Goal: Task Accomplishment & Management: Use online tool/utility

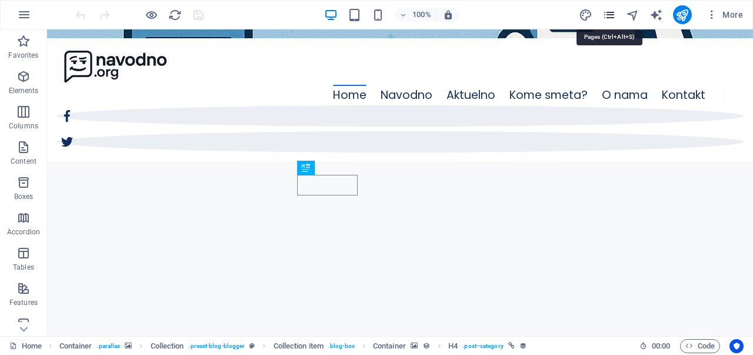
click at [609, 16] on icon "pages" at bounding box center [609, 15] width 14 height 14
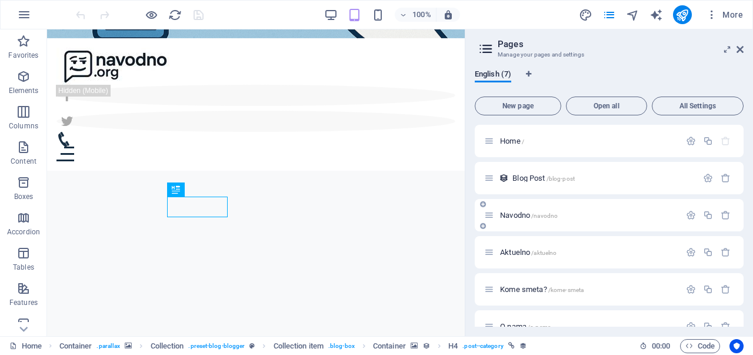
click at [516, 216] on span "Navodno /navodno" at bounding box center [529, 214] width 58 height 9
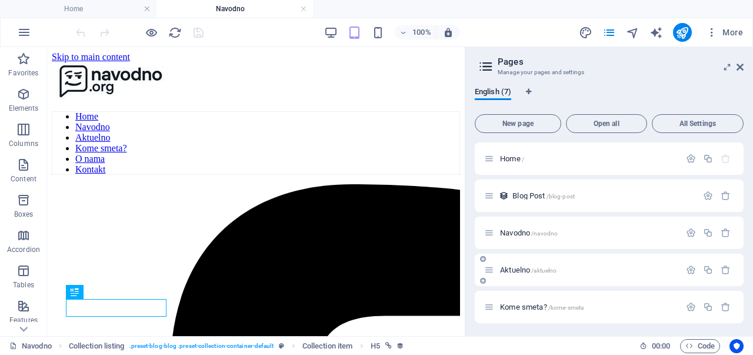
click at [522, 270] on span "Aktuelno /aktuelno" at bounding box center [528, 269] width 56 height 9
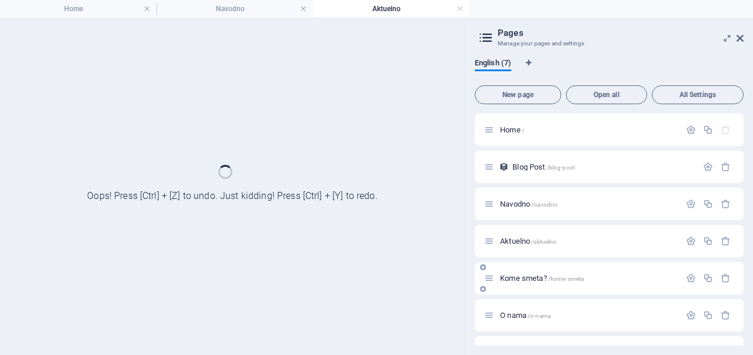
click at [522, 270] on div "Kome smeta? /kome-smeta" at bounding box center [608, 278] width 269 height 32
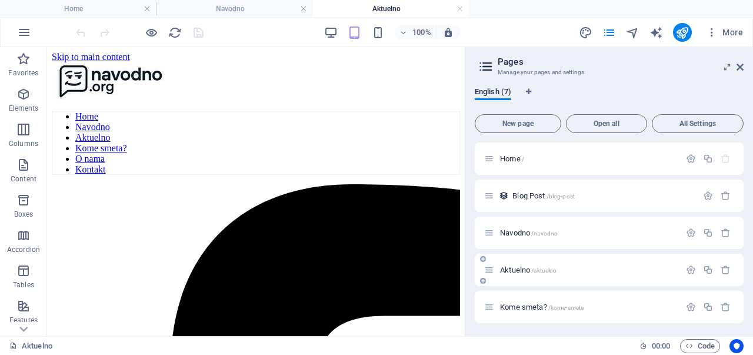
scroll to position [75, 0]
click at [518, 232] on span "Kome smeta? /kome-smeta" at bounding box center [541, 231] width 83 height 9
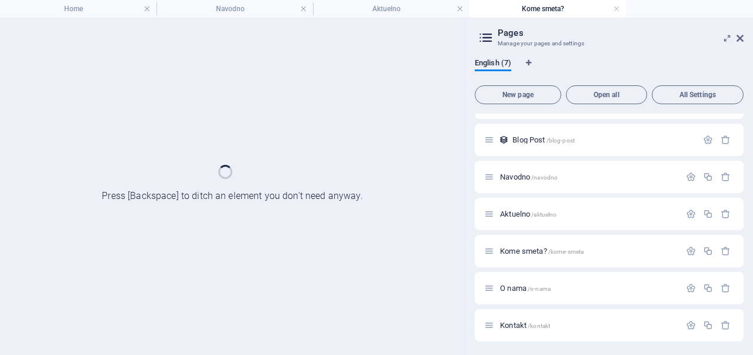
click at [518, 232] on div "Home / Blog Post /blog-post Navodno /navodno Aktuelno /aktuelno Kome smeta? /ko…" at bounding box center [608, 213] width 269 height 255
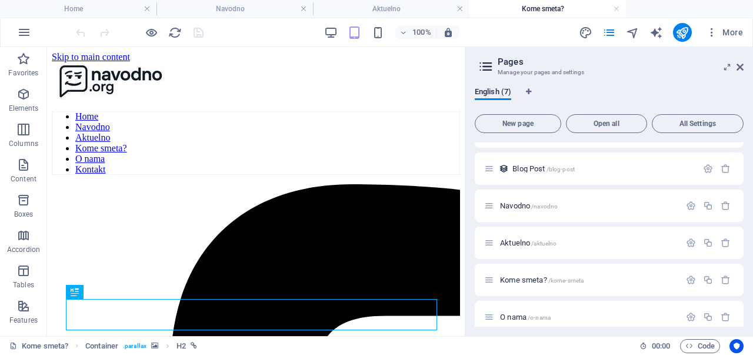
scroll to position [0, 0]
click at [740, 71] on icon at bounding box center [739, 66] width 7 height 9
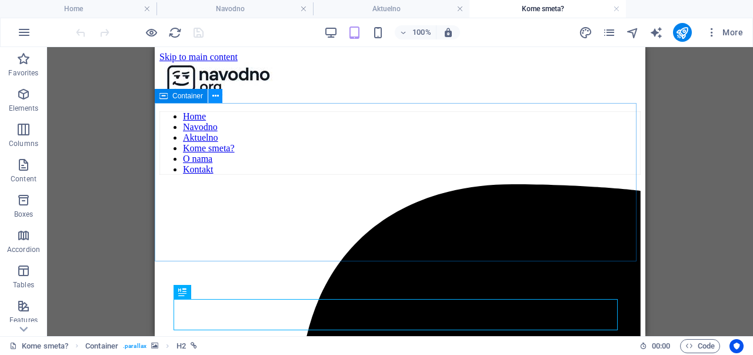
click at [216, 99] on icon at bounding box center [215, 96] width 6 height 12
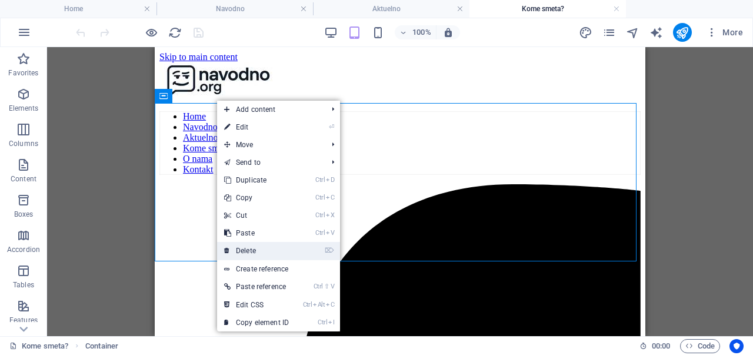
click at [270, 249] on link "⌦ Delete" at bounding box center [256, 251] width 79 height 18
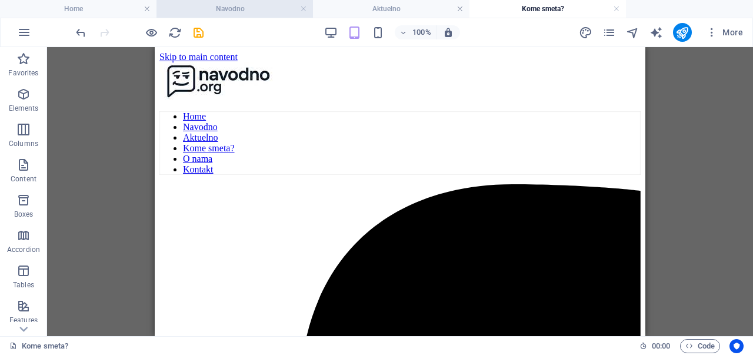
click at [234, 5] on h4 "Navodno" at bounding box center [234, 8] width 156 height 13
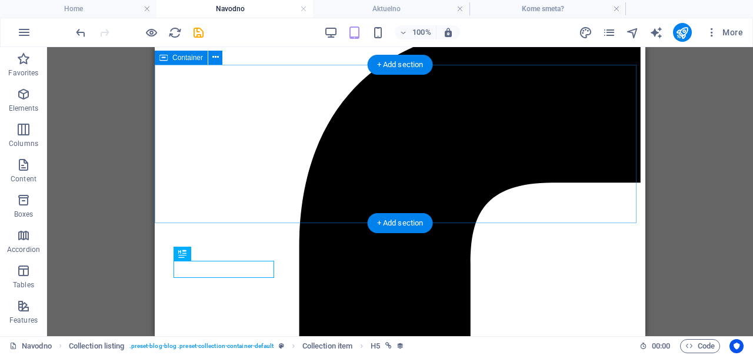
scroll to position [160, 0]
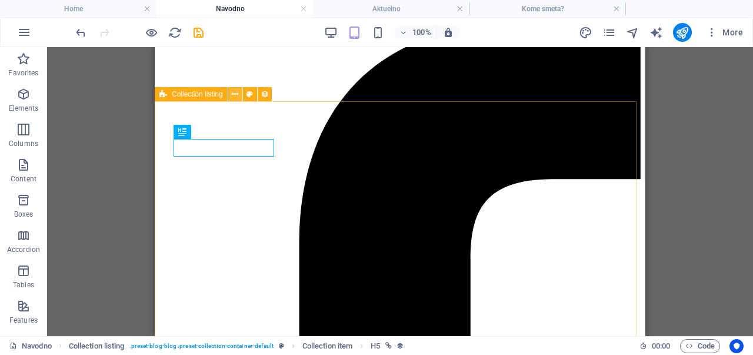
click at [237, 98] on icon at bounding box center [235, 94] width 6 height 12
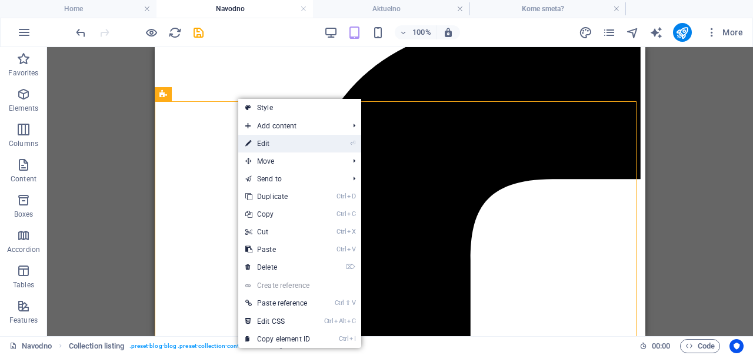
click at [270, 151] on link "⏎ Edit" at bounding box center [277, 144] width 79 height 18
select select "columns.publishing_date_DESC"
select select "columns.publishing_date"
select select "columns.status"
select select "columns.publishing_date"
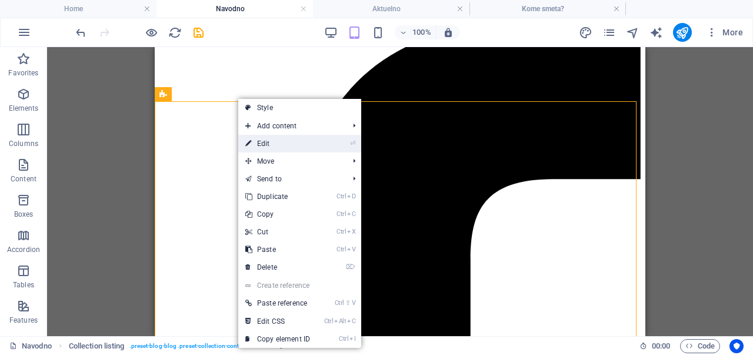
select select "past"
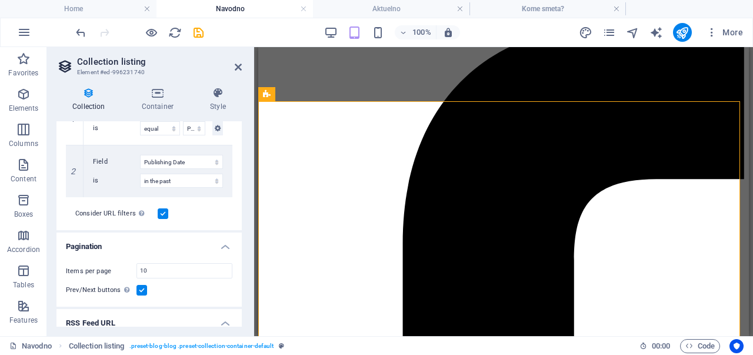
scroll to position [343, 0]
click at [79, 197] on link at bounding box center [75, 196] width 14 height 14
select select
select select "past"
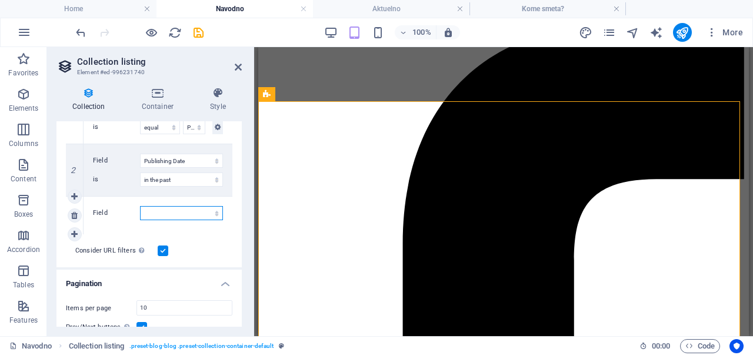
click at [164, 215] on select "Created at Updated at Name Slug Category Author Publishing Date Status Trending?" at bounding box center [181, 213] width 83 height 14
select select "columns.category"
click at [140, 206] on select "Created at Updated at Name Slug Category Author Publishing Date Status Trending?" at bounding box center [181, 213] width 83 height 14
select select "past"
select select
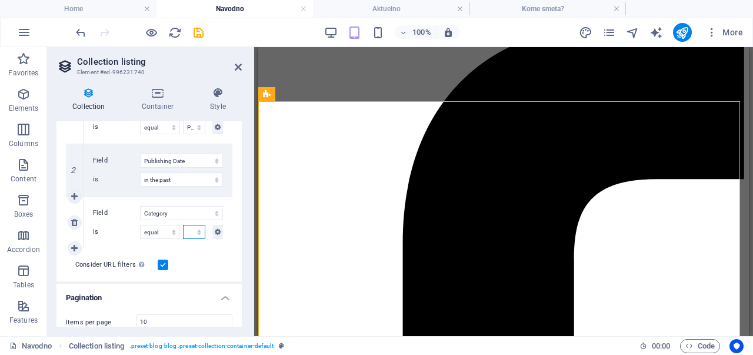
click at [186, 233] on select "Navodno Aktuelno Tech Sport Kome smeta?" at bounding box center [194, 232] width 22 height 14
select select "past"
select select "columns.publishing_date_DESC"
select select "columns.publishing_date"
select select "columns.status"
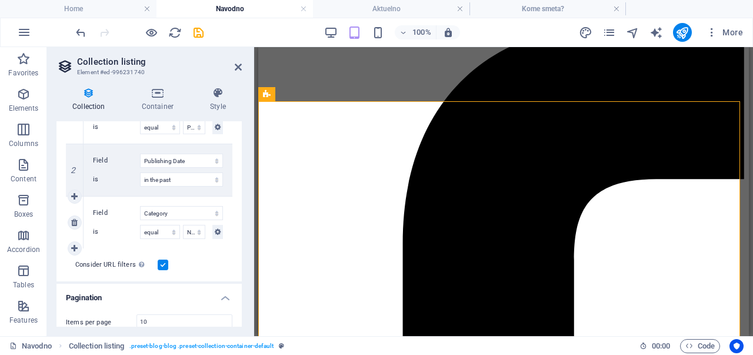
select select "columns.publishing_date"
select select "past"
select select "columns.category"
click at [196, 32] on icon "save" at bounding box center [199, 33] width 14 height 14
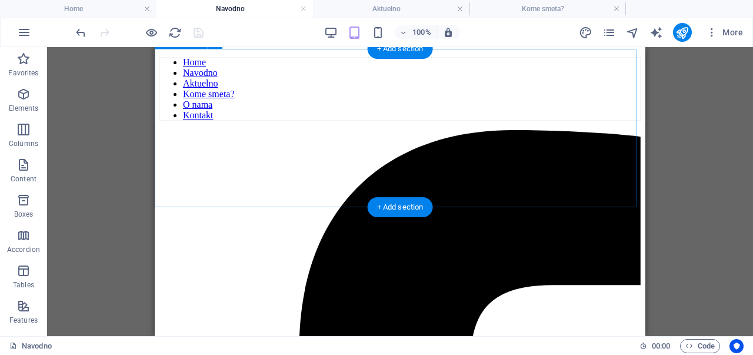
scroll to position [0, 0]
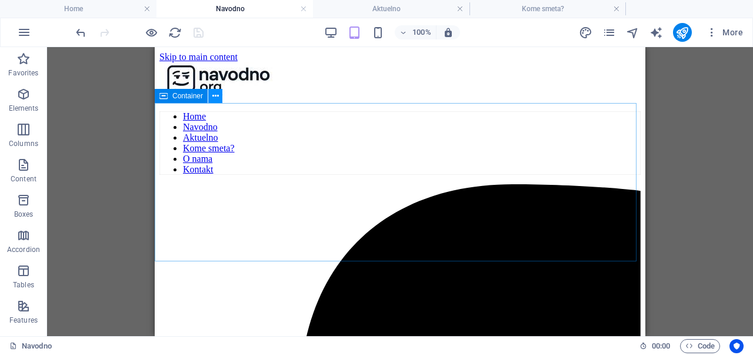
click at [218, 98] on icon at bounding box center [215, 96] width 6 height 12
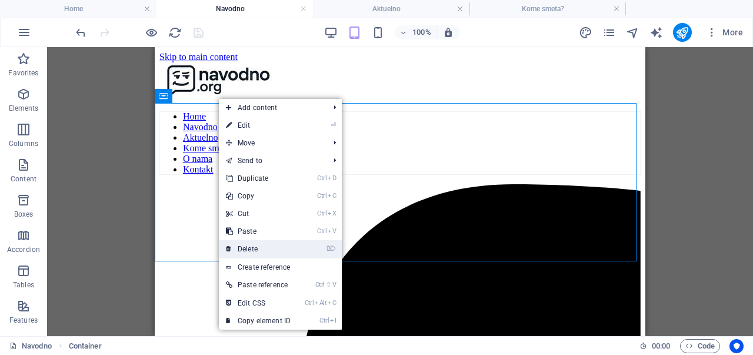
click at [262, 242] on link "⌦ Delete" at bounding box center [258, 249] width 79 height 18
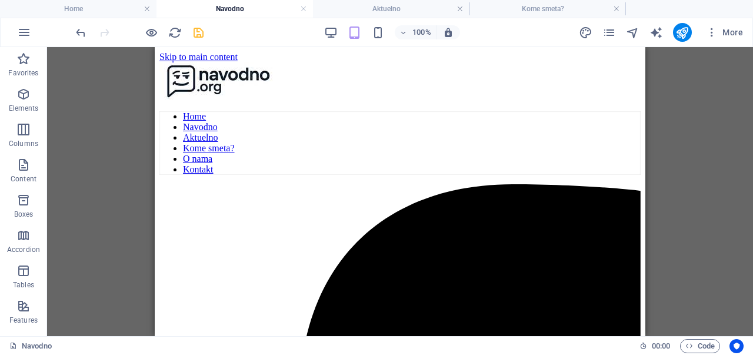
click at [207, 32] on div "100% More" at bounding box center [410, 32] width 674 height 19
click at [205, 33] on div "100% More" at bounding box center [410, 32] width 674 height 19
click at [203, 33] on icon "save" at bounding box center [199, 33] width 14 height 14
click at [236, 99] on icon at bounding box center [235, 96] width 6 height 12
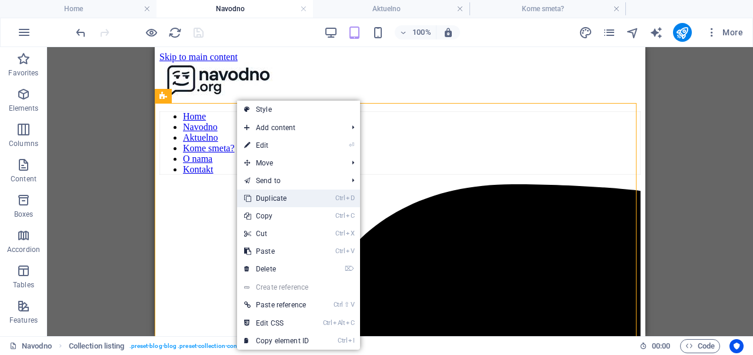
click at [279, 191] on link "Ctrl D Duplicate" at bounding box center [276, 198] width 79 height 18
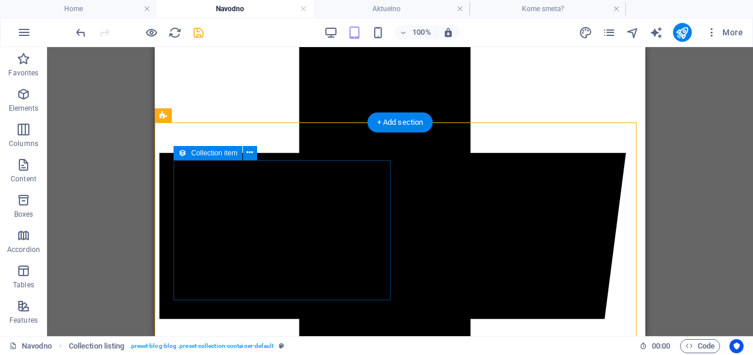
scroll to position [374, 0]
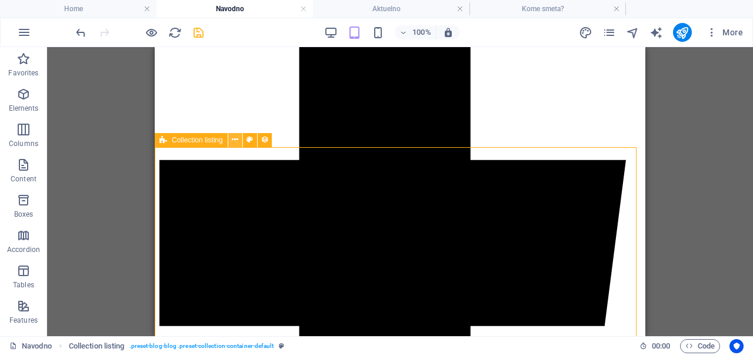
click at [235, 138] on icon at bounding box center [235, 139] width 6 height 12
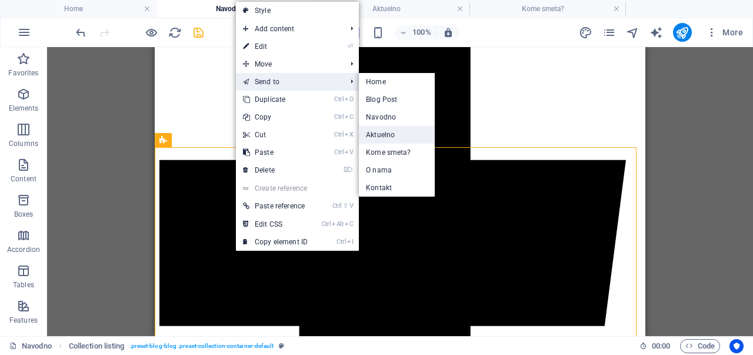
click at [400, 130] on link "Aktuelno" at bounding box center [397, 135] width 76 height 18
select select
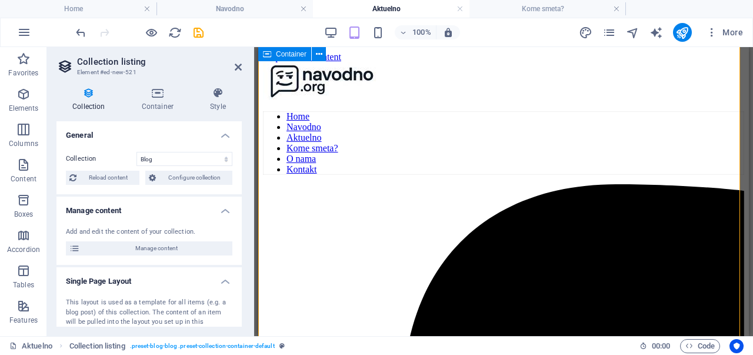
scroll to position [482, 0]
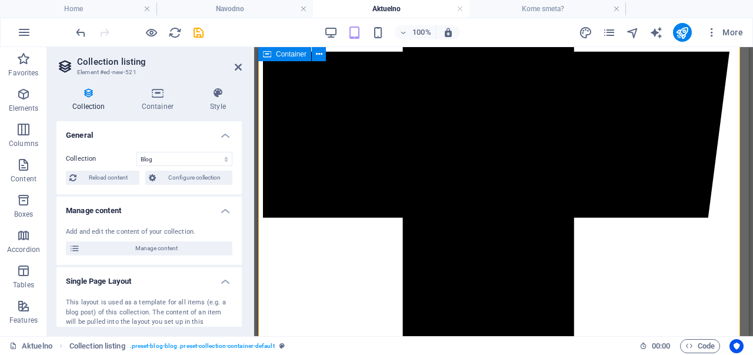
select select "columns.publishing_date_DESC"
select select "columns.publishing_date"
select select "columns.status"
select select "columns.publishing_date"
select select "past"
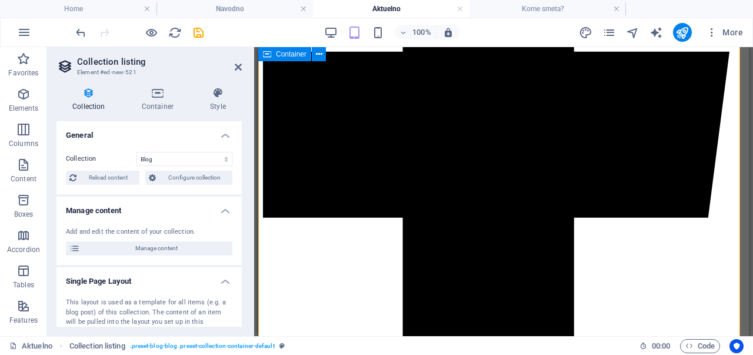
select select "columns.category"
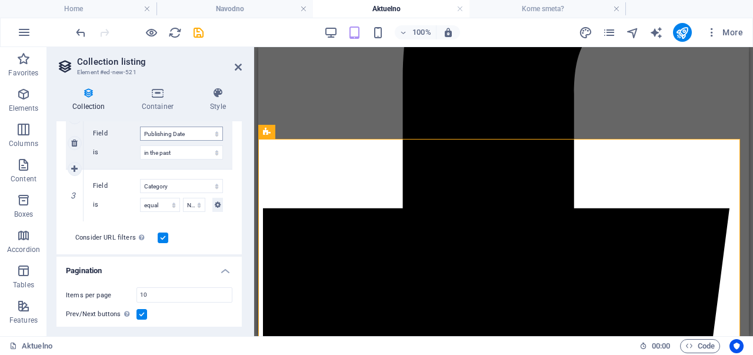
scroll to position [377, 0]
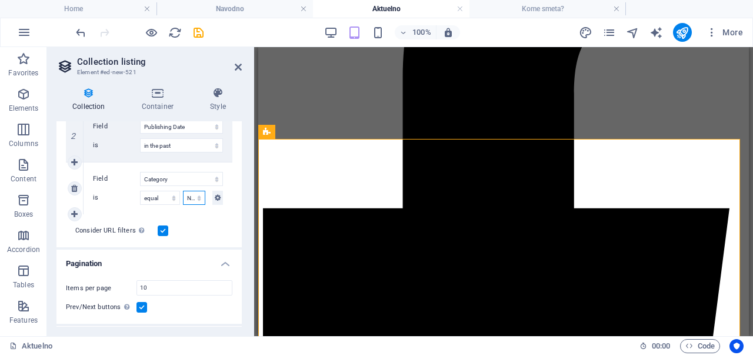
click at [188, 197] on select "Navodno Aktuelno Tech Sport Kome smeta?" at bounding box center [194, 197] width 22 height 14
select select "columns.publishing_date_DESC"
select select "columns.publishing_date"
select select "columns.status"
select select "columns.publishing_date"
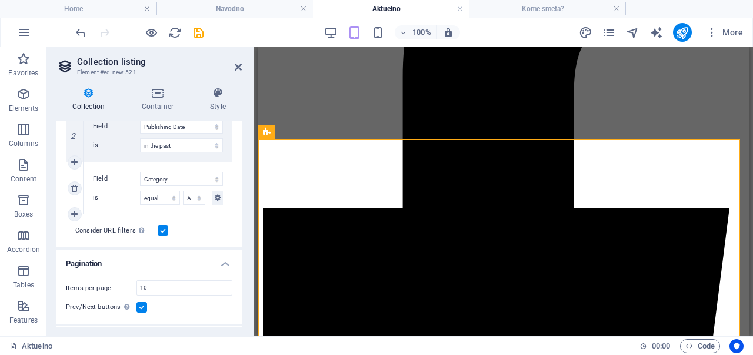
select select "past"
select select "columns.category"
select select "Aktuelno"
click at [199, 33] on icon "save" at bounding box center [199, 33] width 14 height 14
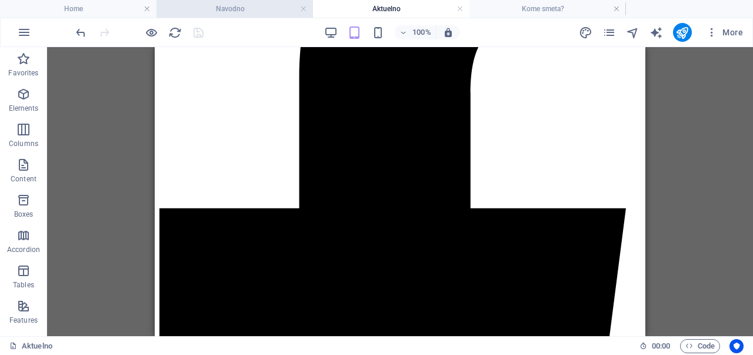
click at [225, 13] on h4 "Navodno" at bounding box center [234, 8] width 156 height 13
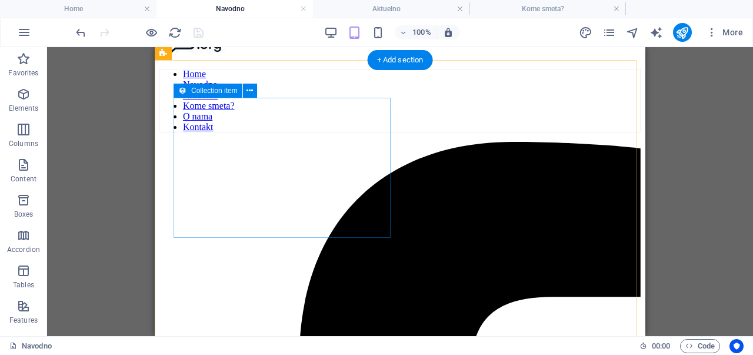
scroll to position [0, 0]
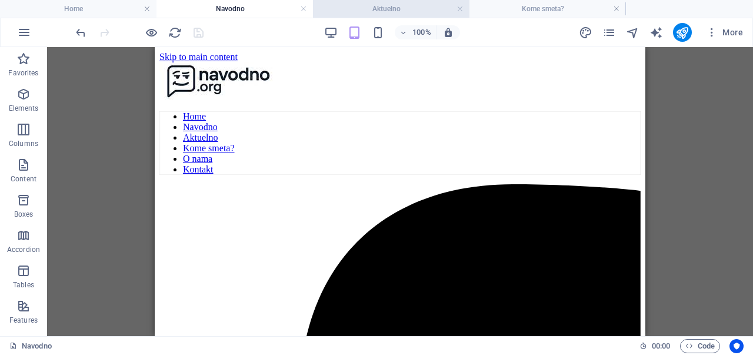
click at [374, 12] on h4 "Aktuelno" at bounding box center [391, 8] width 156 height 13
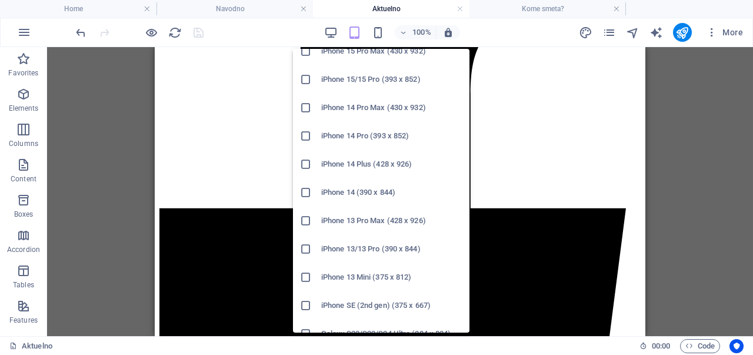
scroll to position [154, 0]
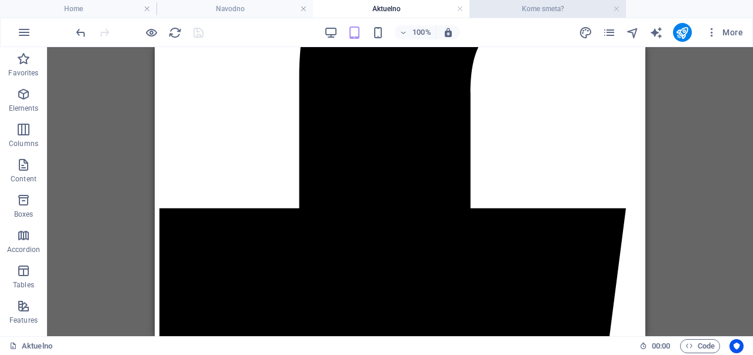
click at [496, 11] on h4 "Kome smeta?" at bounding box center [547, 8] width 156 height 13
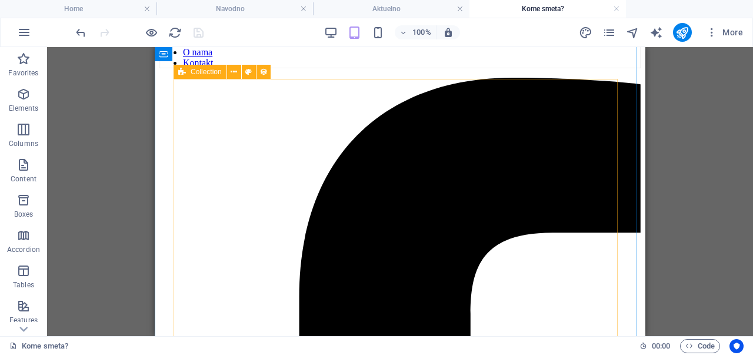
scroll to position [107, 0]
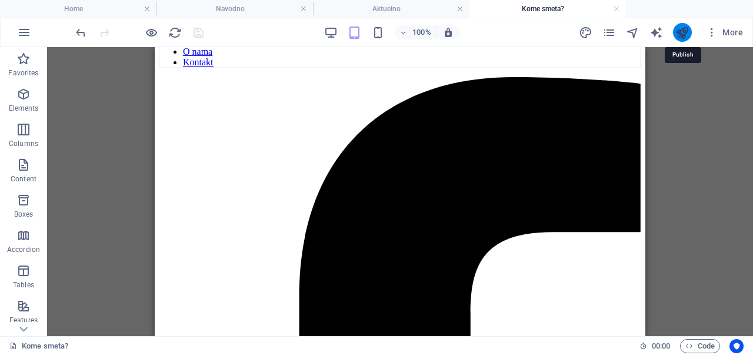
click at [687, 26] on icon "publish" at bounding box center [682, 33] width 14 height 14
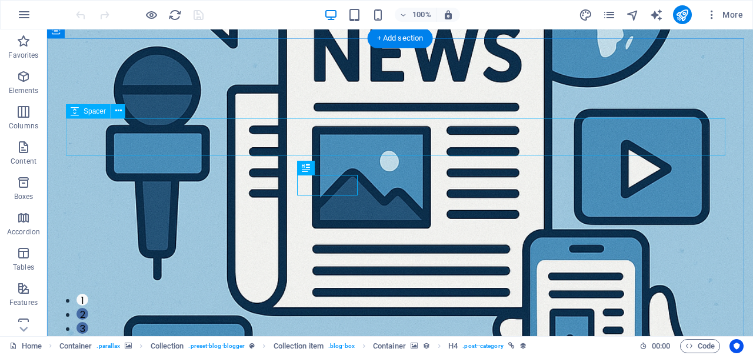
scroll to position [323, 0]
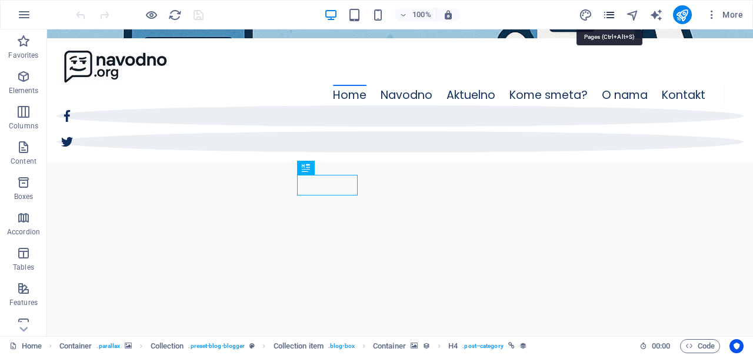
click at [610, 16] on icon "pages" at bounding box center [609, 15] width 14 height 14
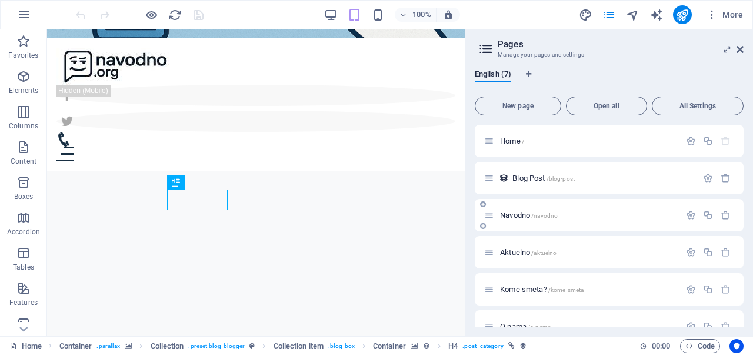
click at [557, 220] on div "Navodno /navodno" at bounding box center [582, 215] width 196 height 14
click at [542, 214] on span "/navodno" at bounding box center [544, 215] width 26 height 6
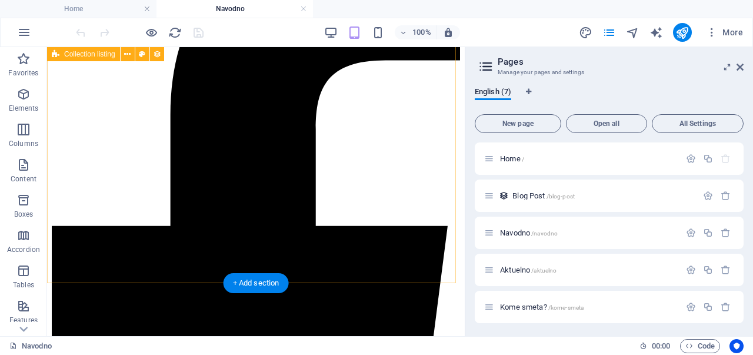
scroll to position [406, 0]
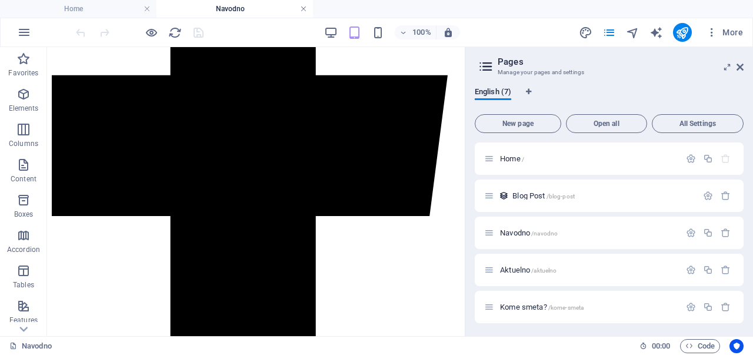
click at [306, 9] on link at bounding box center [303, 9] width 7 height 11
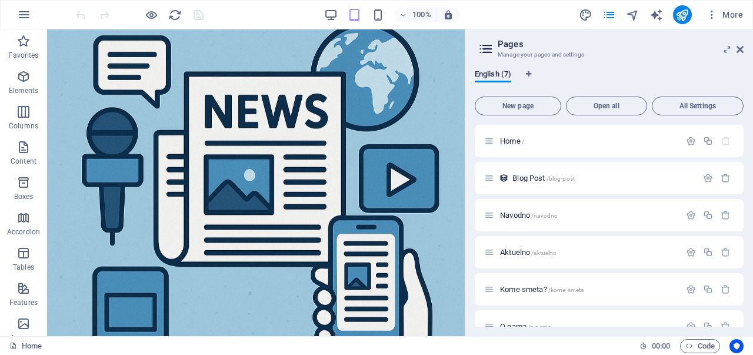
scroll to position [323, 0]
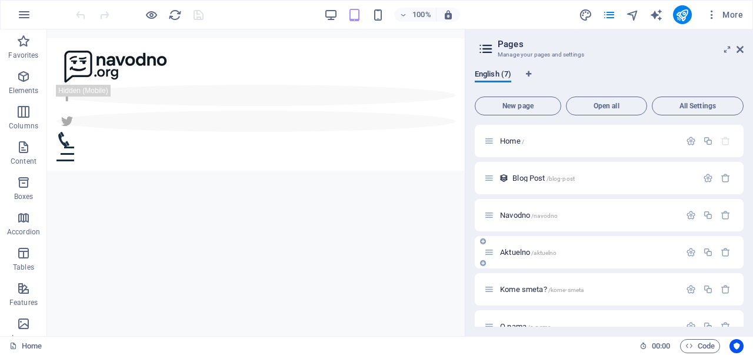
click at [520, 248] on span "Aktuelno /aktuelno" at bounding box center [528, 252] width 56 height 9
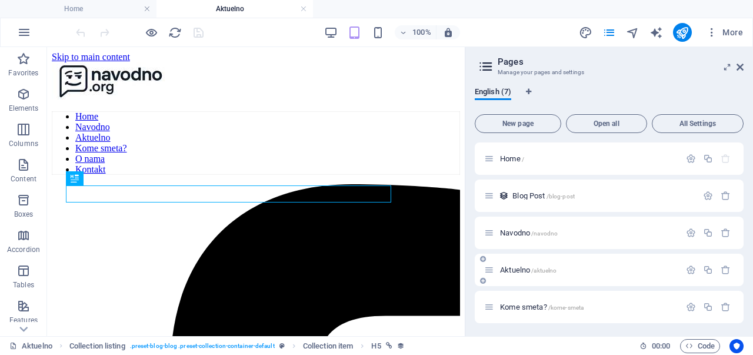
scroll to position [317, 0]
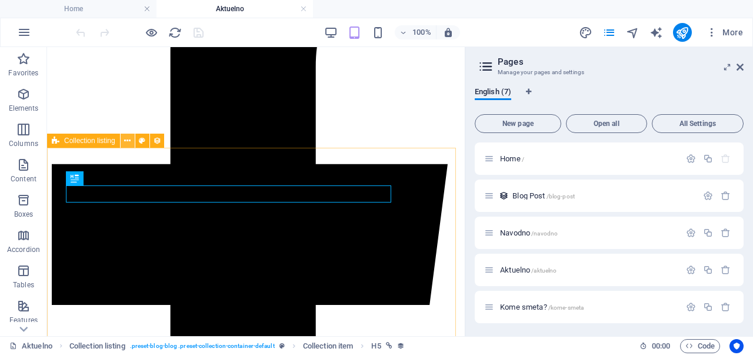
click at [124, 140] on icon at bounding box center [127, 141] width 6 height 12
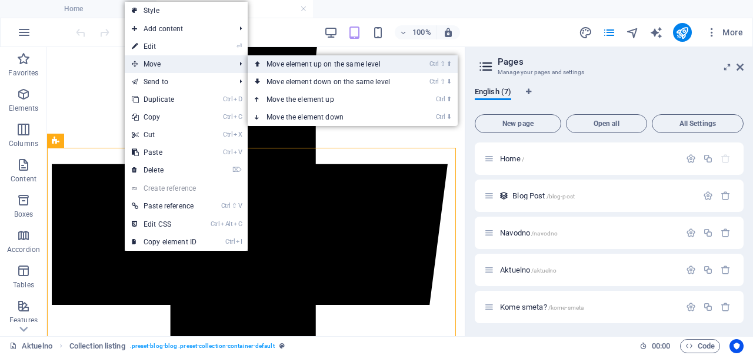
click at [282, 63] on link "Ctrl ⇧ ⬆ Move element up on the same level" at bounding box center [331, 64] width 166 height 18
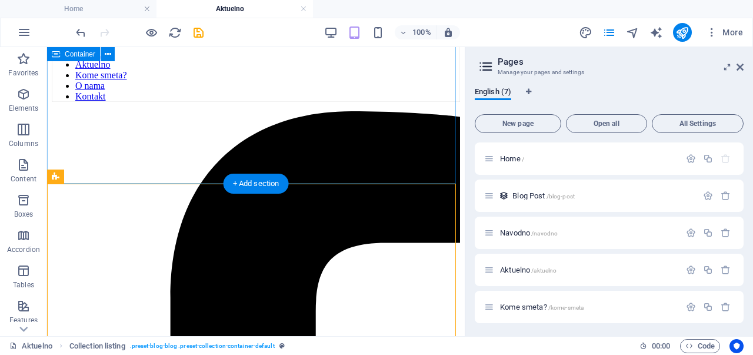
scroll to position [0, 0]
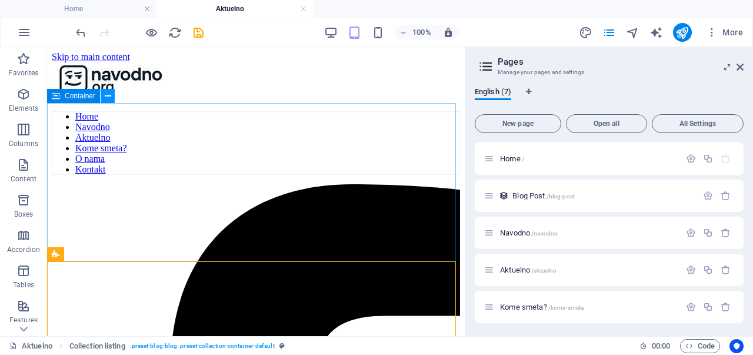
click at [107, 96] on icon at bounding box center [108, 96] width 6 height 12
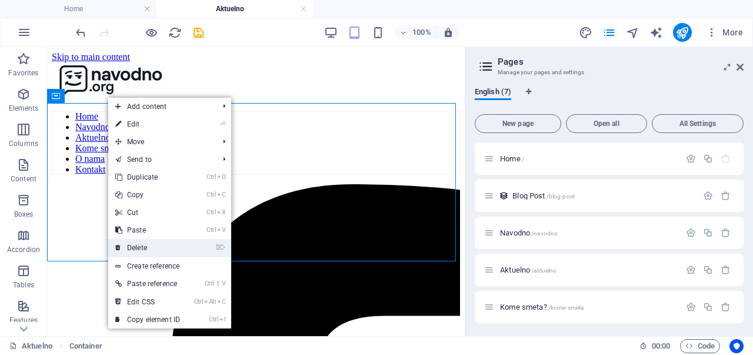
click at [173, 243] on link "⌦ Delete" at bounding box center [147, 248] width 79 height 18
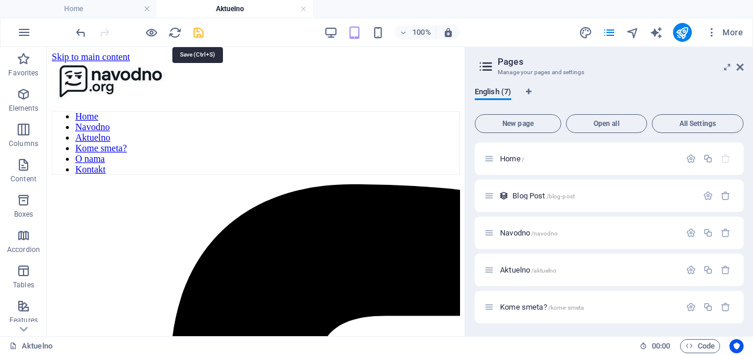
click at [204, 32] on icon "save" at bounding box center [199, 33] width 14 height 14
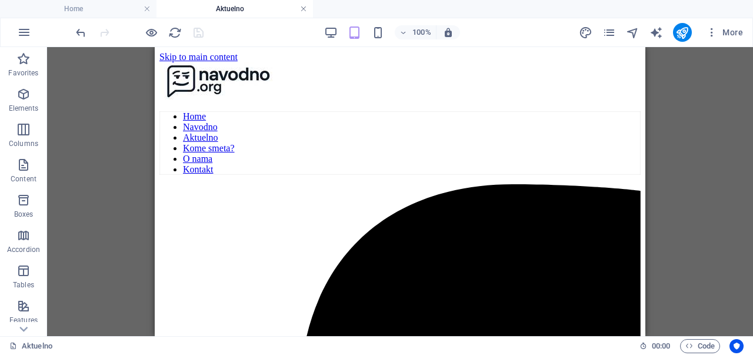
click at [301, 8] on link at bounding box center [303, 9] width 7 height 11
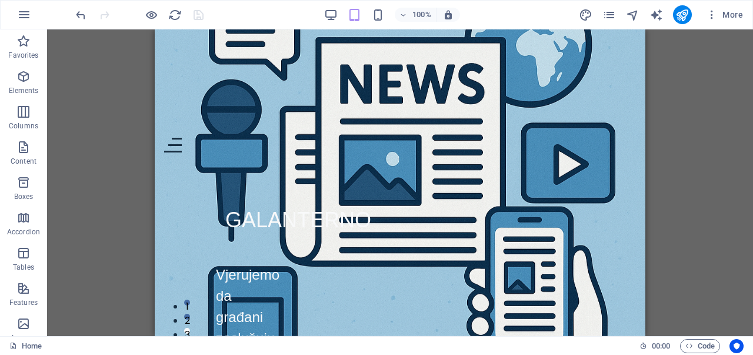
scroll to position [323, 0]
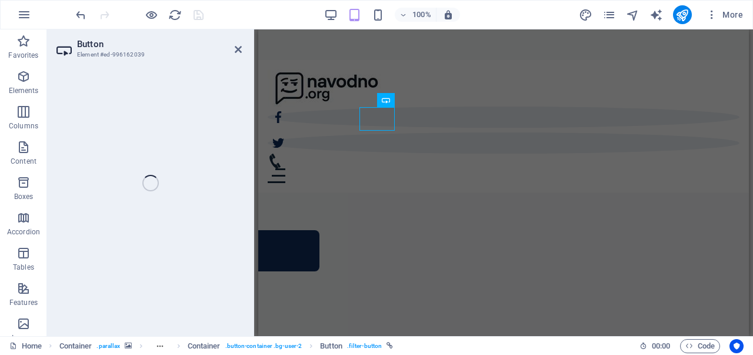
select select
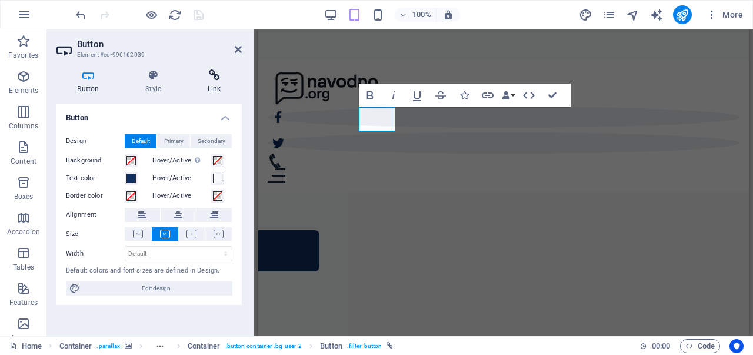
click at [203, 87] on h4 "Link" at bounding box center [213, 81] width 55 height 25
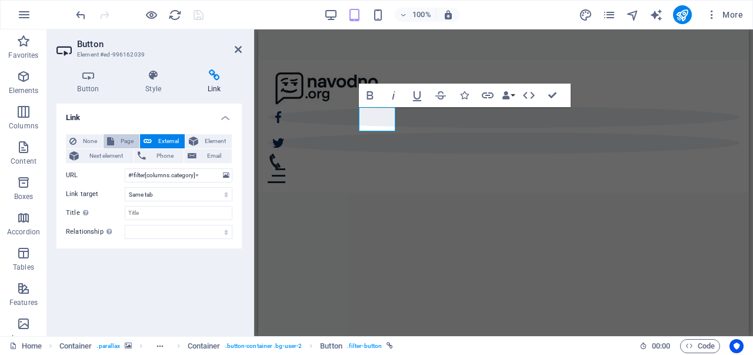
click at [128, 136] on span "Page" at bounding box center [127, 141] width 18 height 14
select select
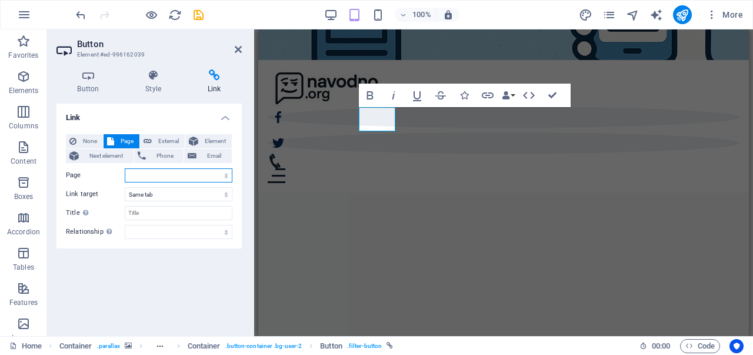
click at [156, 171] on select "Home Navodno Aktuelno Kome smeta? O nama Kontakt" at bounding box center [179, 175] width 108 height 14
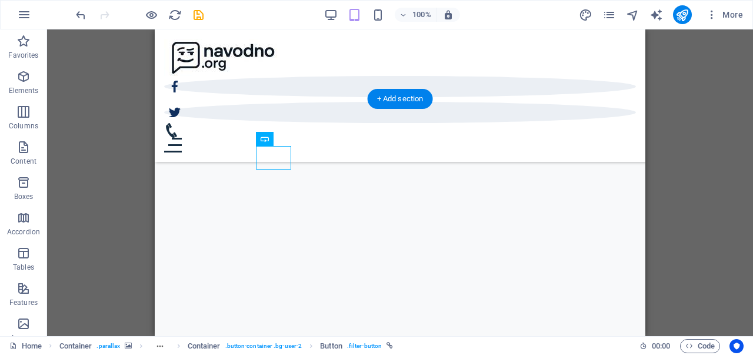
scroll to position [283, 0]
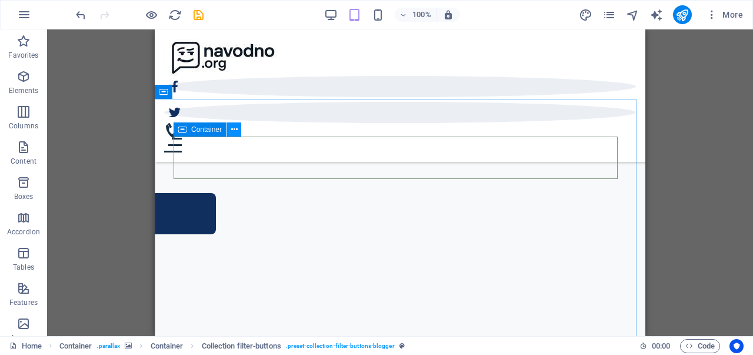
click at [231, 130] on icon at bounding box center [234, 129] width 6 height 12
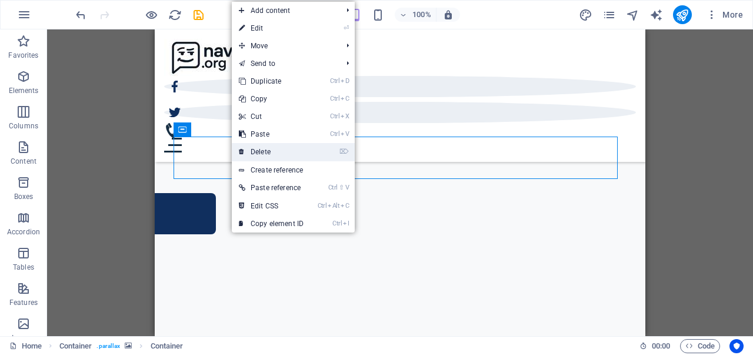
click at [298, 155] on link "⌦ Delete" at bounding box center [271, 152] width 79 height 18
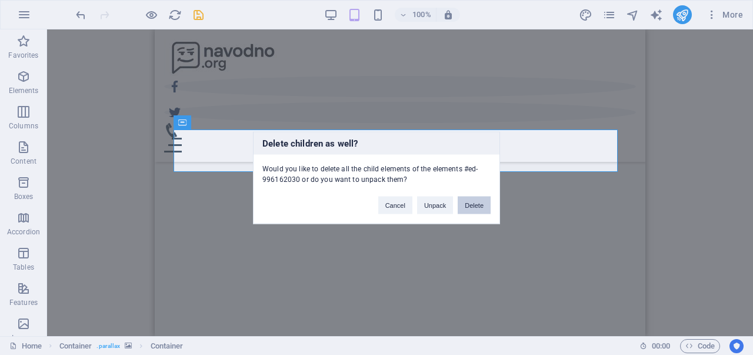
click at [470, 198] on button "Delete" at bounding box center [473, 205] width 33 height 18
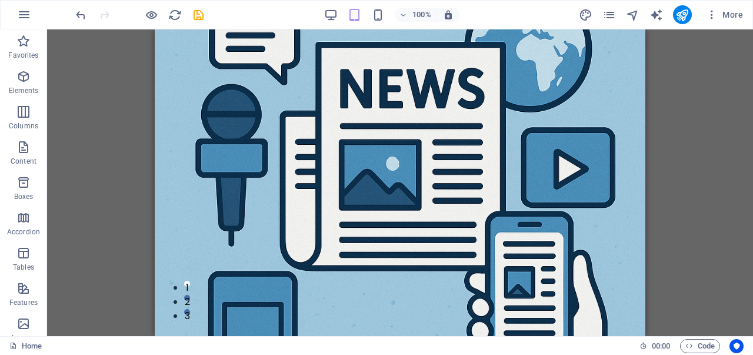
scroll to position [18, 0]
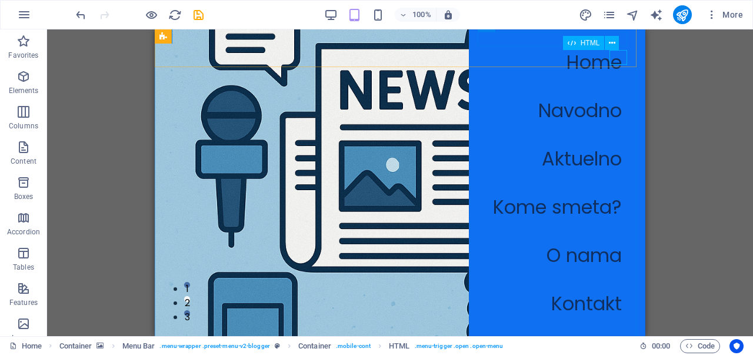
drag, startPoint x: 772, startPoint y: 78, endPoint x: 616, endPoint y: 55, distance: 158.1
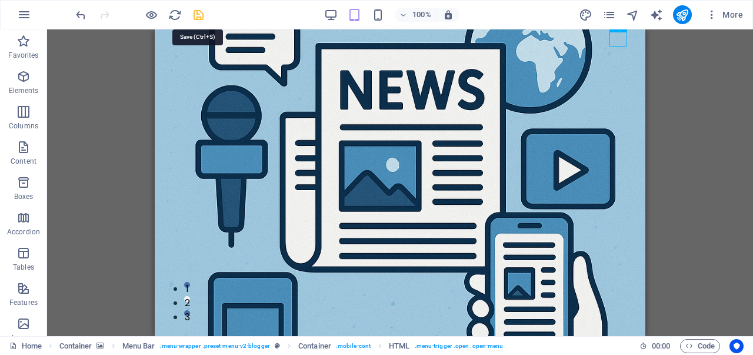
click at [202, 12] on icon "save" at bounding box center [199, 15] width 14 height 14
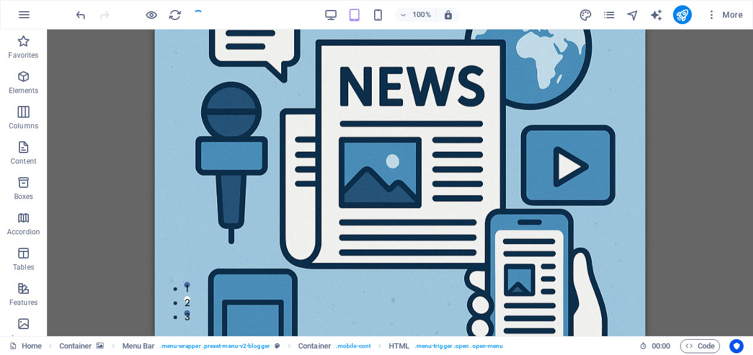
checkbox input "false"
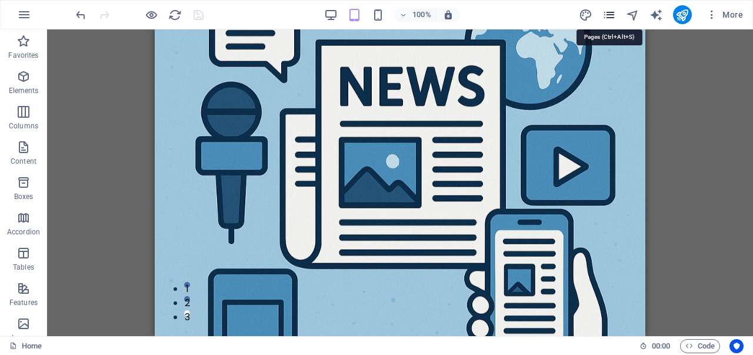
click at [613, 14] on icon "pages" at bounding box center [609, 15] width 14 height 14
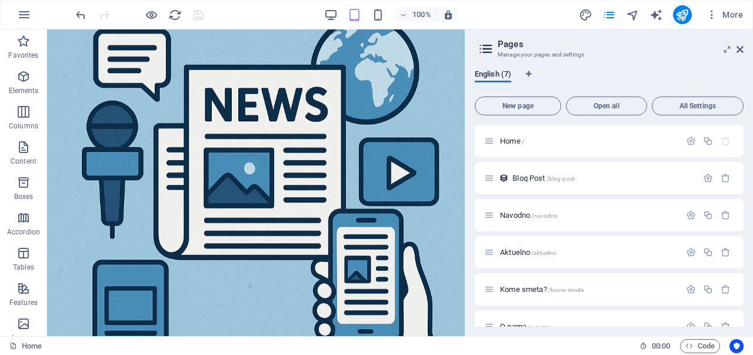
scroll to position [58, 0]
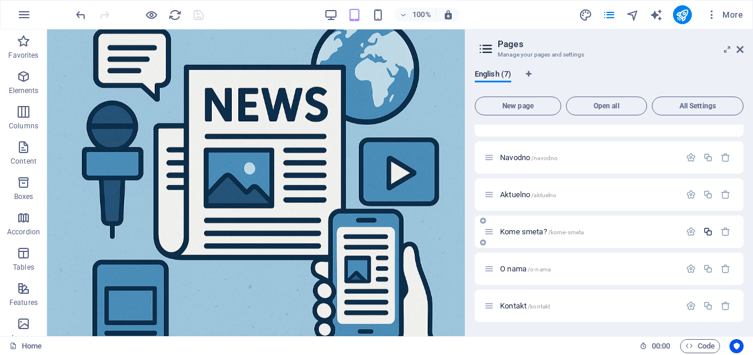
click at [703, 231] on icon "button" at bounding box center [708, 231] width 10 height 10
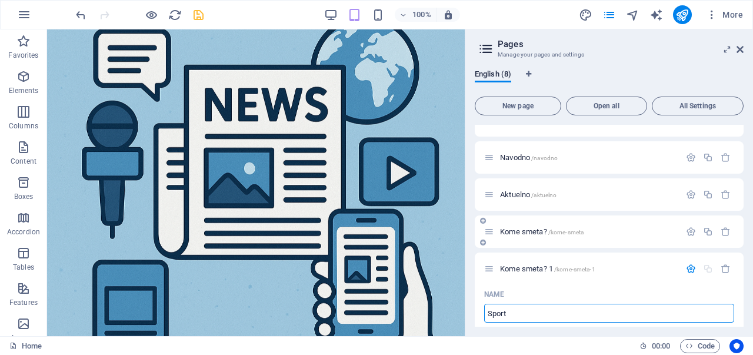
type input "Sport"
type input "/sport"
type input "Sport"
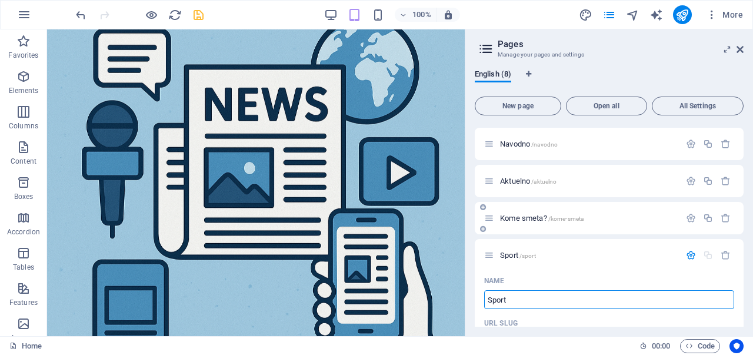
scroll to position [76, 0]
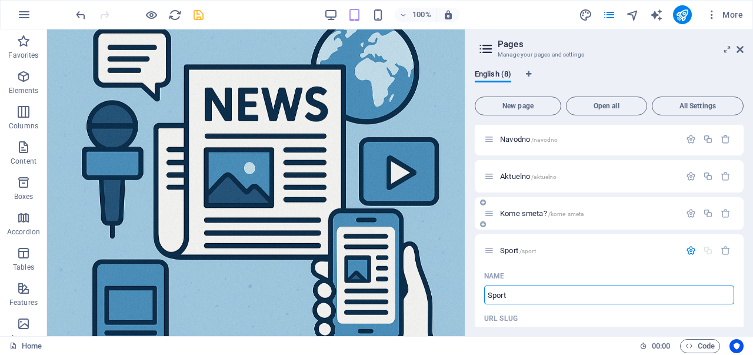
type input "Sport"
click at [615, 243] on div "Sport /sport" at bounding box center [582, 250] width 196 height 14
click at [615, 245] on div "Sport /sport" at bounding box center [582, 250] width 196 height 14
click at [550, 253] on div "Sport /sport" at bounding box center [582, 250] width 196 height 14
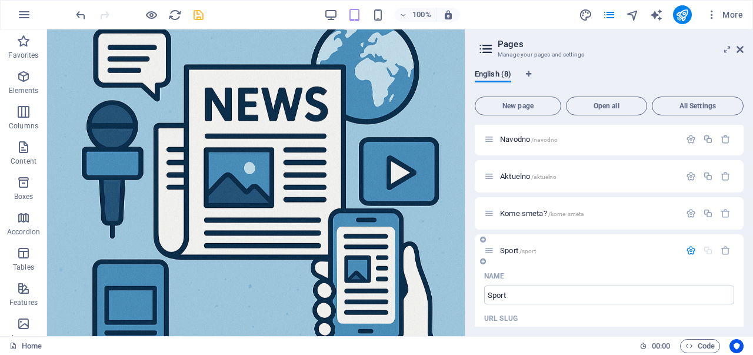
click at [527, 250] on span "/sport" at bounding box center [527, 251] width 16 height 6
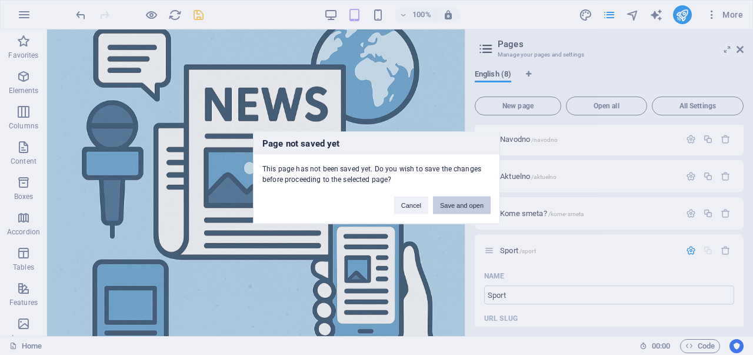
click at [473, 210] on button "Save and open" at bounding box center [462, 205] width 58 height 18
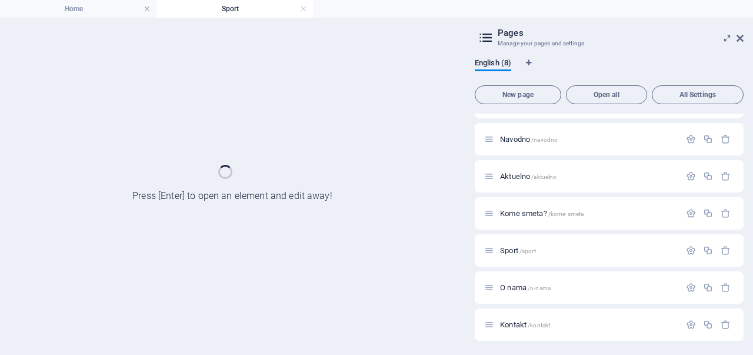
scroll to position [64, 0]
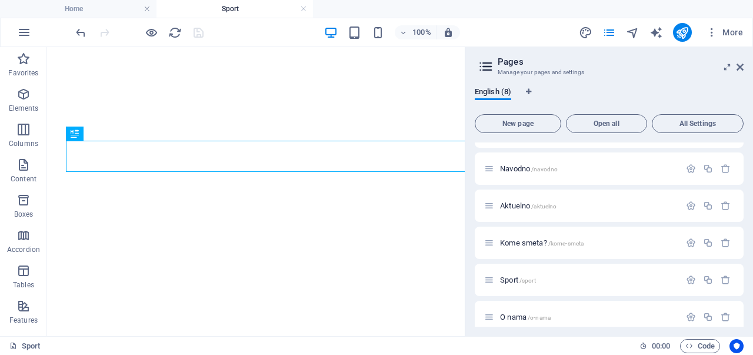
click at [196, 15] on li "Sport" at bounding box center [234, 9] width 156 height 18
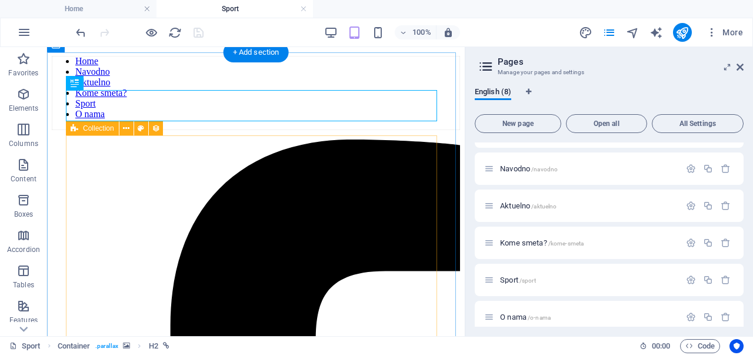
scroll to position [58, 0]
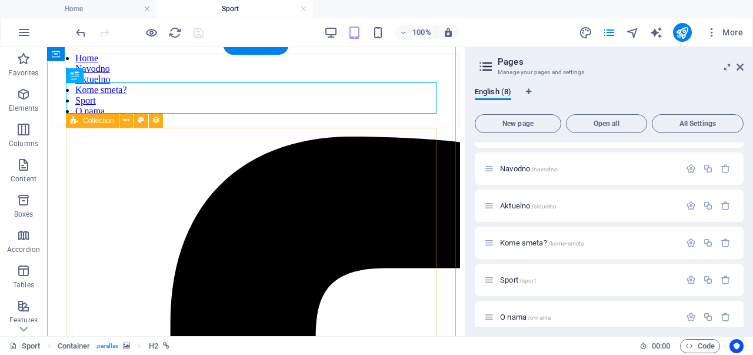
select select "columns.publishing_date_DESC"
select select "columns.category"
select select "columns.status"
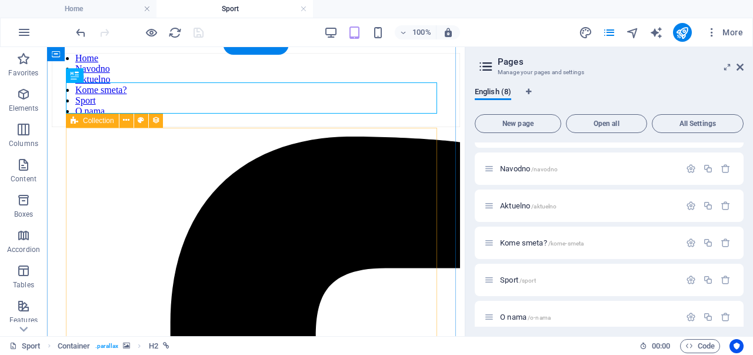
select select "columns.publishing_date"
select select "past"
select select "columns.category"
select select "Kome smeta?"
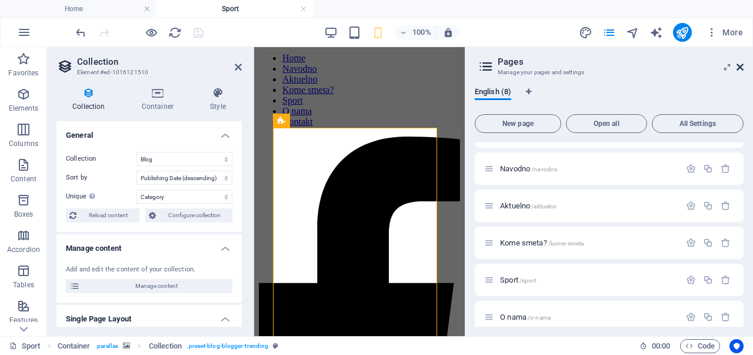
click at [740, 65] on icon at bounding box center [739, 66] width 7 height 9
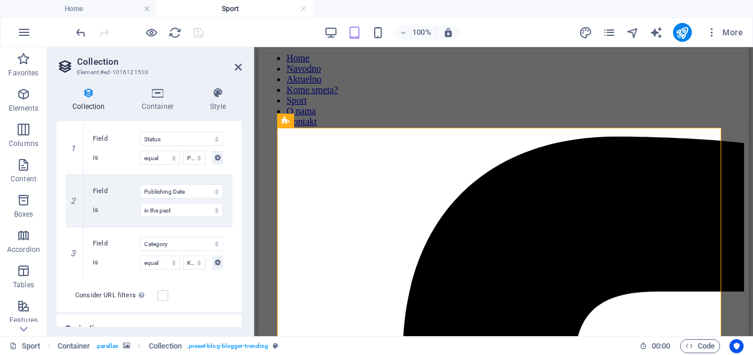
scroll to position [363, 0]
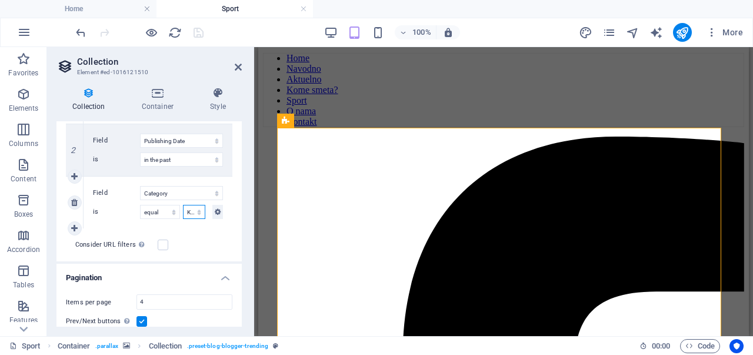
click at [195, 208] on select "Navodno Aktuelno Tech Sport Kome smeta?" at bounding box center [194, 212] width 22 height 14
select select "past"
select select "Sport"
select select "columns.publishing_date_DESC"
select select "columns.category"
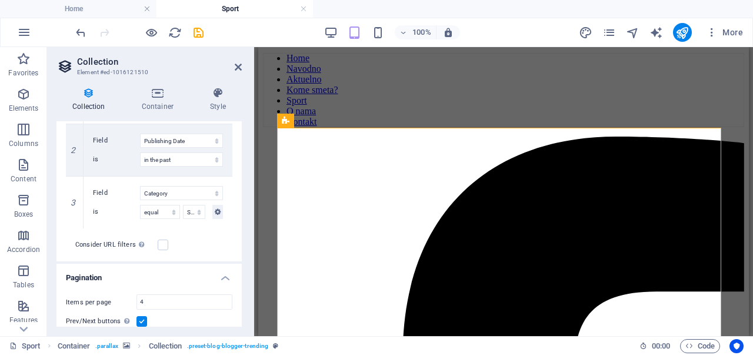
select select "columns.status"
select select "columns.publishing_date"
select select "past"
select select "columns.category"
select select "Sport"
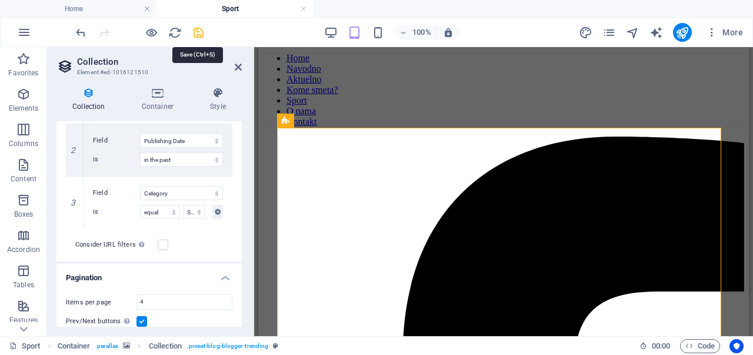
click at [196, 34] on icon "save" at bounding box center [199, 33] width 14 height 14
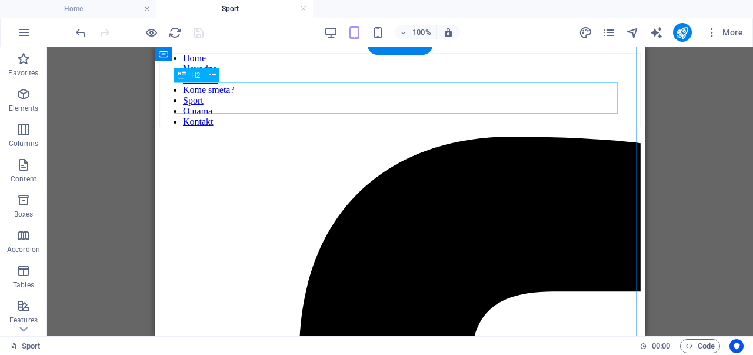
scroll to position [0, 0]
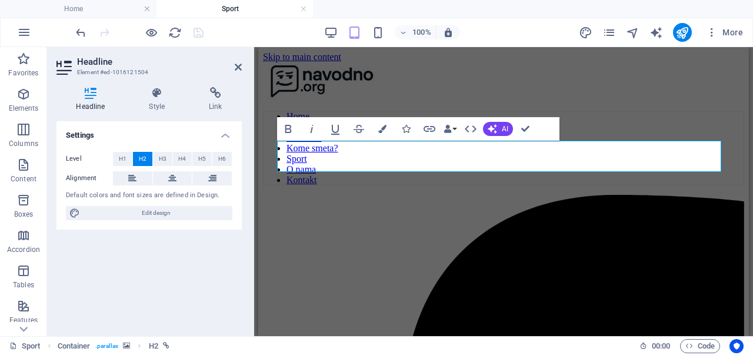
click at [230, 67] on header "Headline Element #ed-1016121504" at bounding box center [148, 62] width 185 height 31
click at [183, 245] on div "Settings Level H1 H2 H3 H4 H5 H6 Alignment Default colors and font sizes are de…" at bounding box center [148, 223] width 185 height 205
click at [241, 69] on icon at bounding box center [238, 66] width 7 height 9
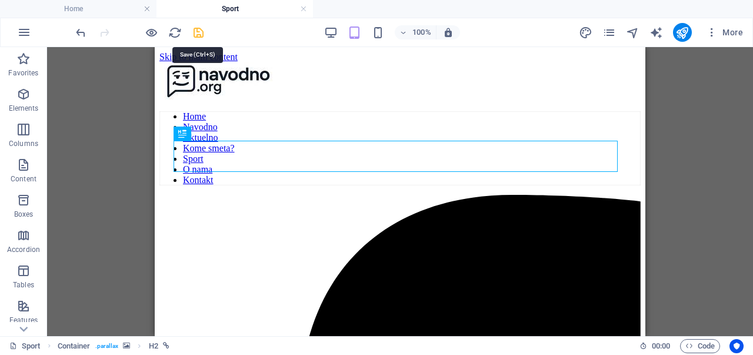
click at [195, 30] on icon "save" at bounding box center [199, 33] width 14 height 14
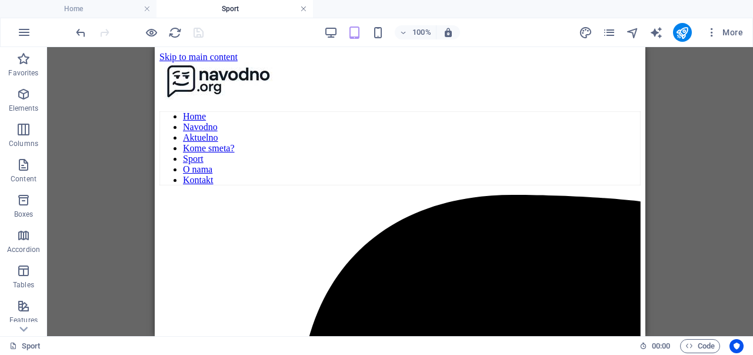
click at [305, 9] on link at bounding box center [303, 9] width 7 height 11
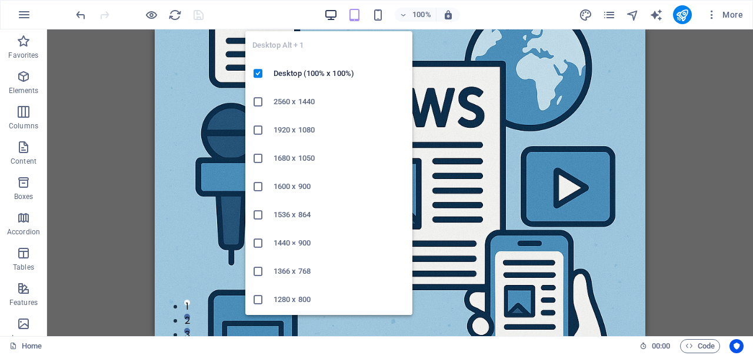
click at [328, 12] on icon "button" at bounding box center [331, 15] width 14 height 14
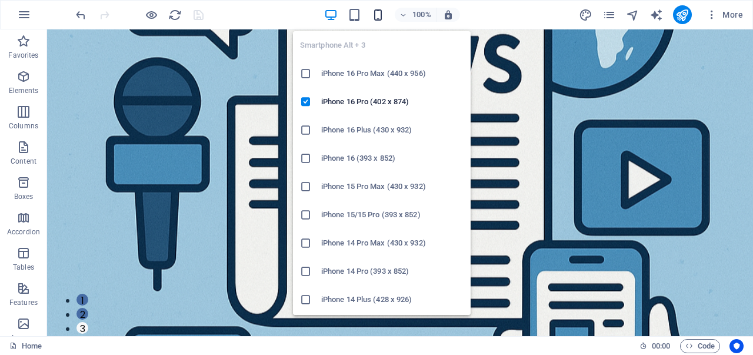
click at [385, 19] on span "button" at bounding box center [378, 15] width 14 height 14
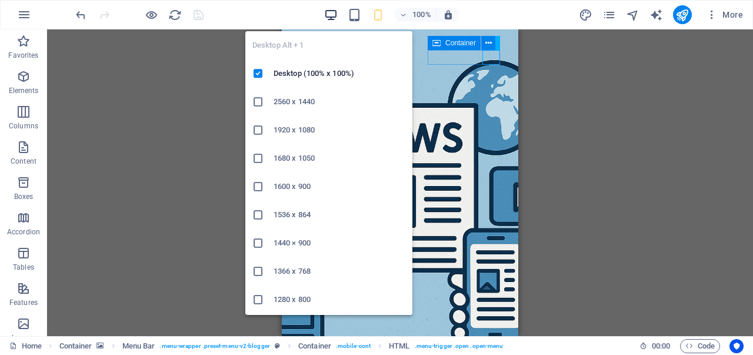
click at [330, 17] on icon "button" at bounding box center [331, 15] width 14 height 14
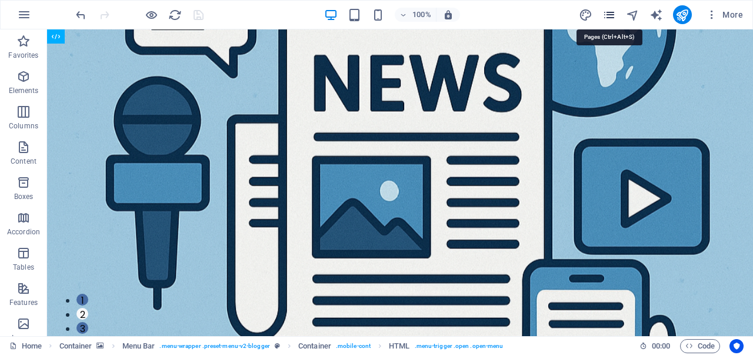
click at [613, 16] on icon "pages" at bounding box center [609, 15] width 14 height 14
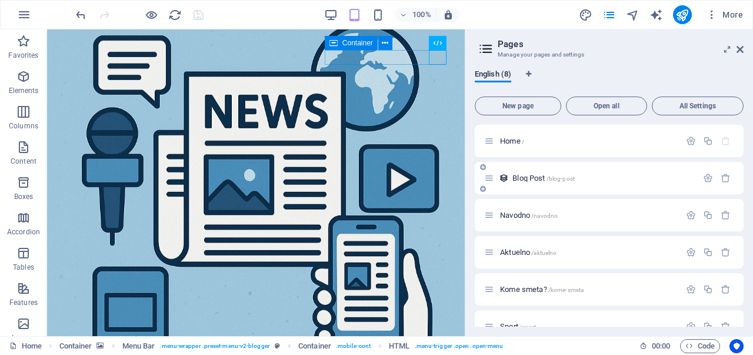
scroll to position [94, 0]
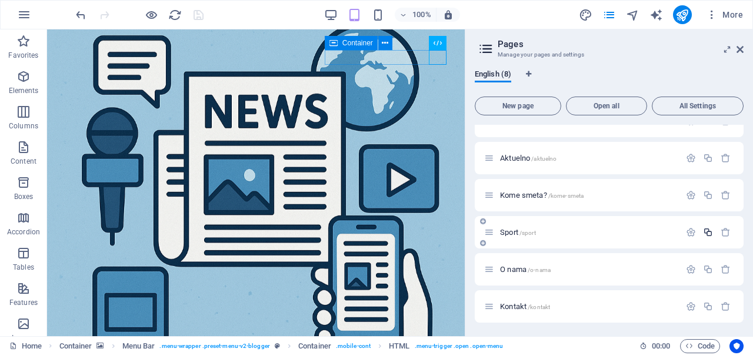
click at [703, 232] on icon "button" at bounding box center [708, 232] width 10 height 10
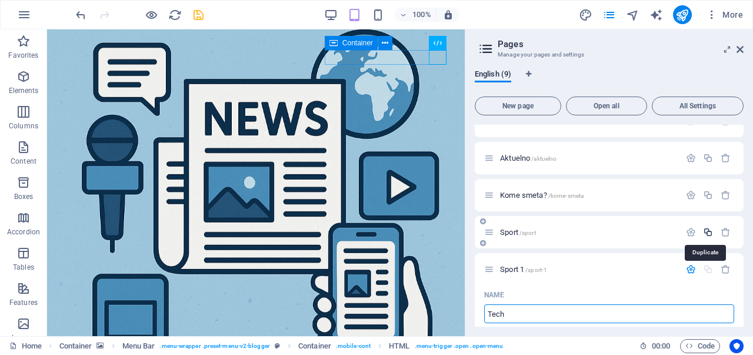
type input "Tech"
type input "/tech"
type input "Tech"
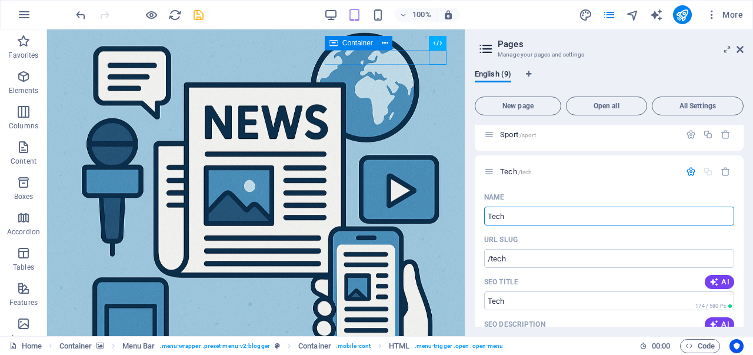
scroll to position [193, 0]
type input "Tech"
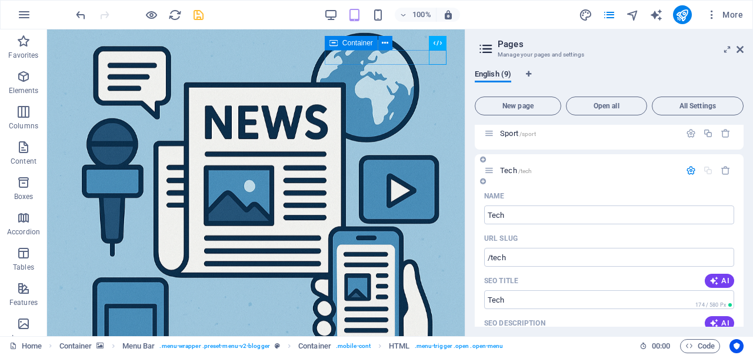
click at [686, 166] on icon "button" at bounding box center [691, 170] width 10 height 10
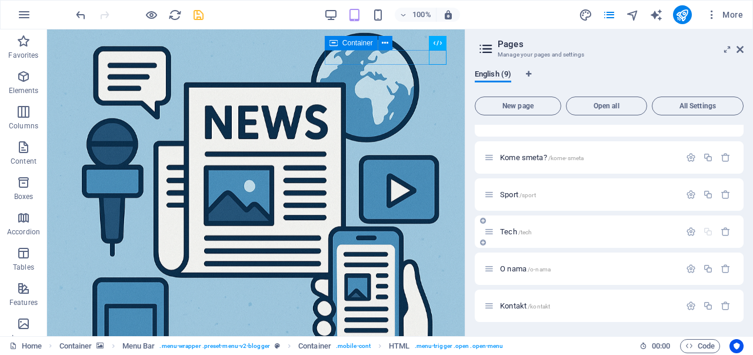
click at [643, 230] on p "Tech /tech" at bounding box center [588, 232] width 176 height 8
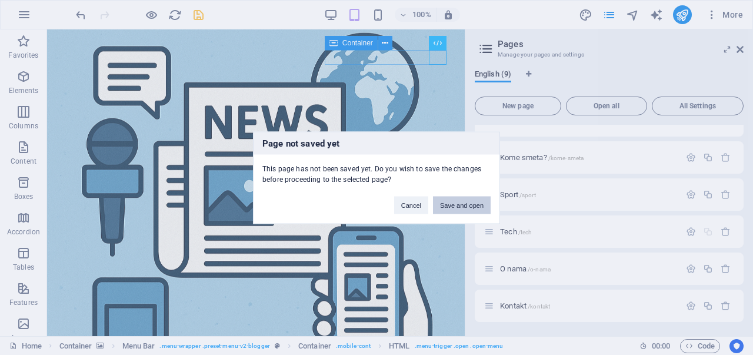
click at [449, 196] on button "Save and open" at bounding box center [462, 205] width 58 height 18
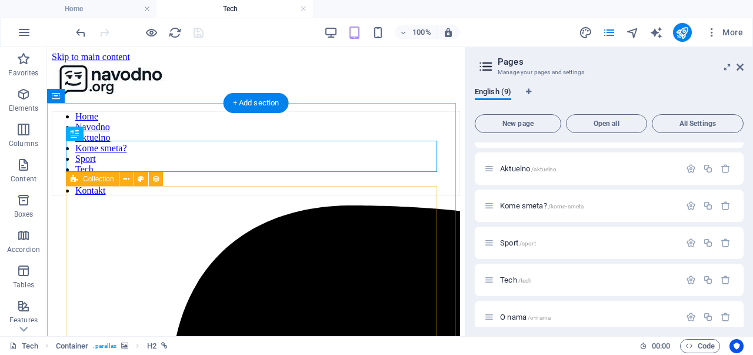
scroll to position [0, 0]
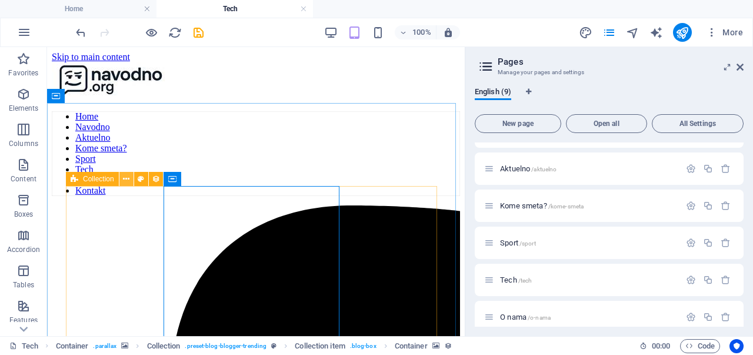
click at [123, 182] on icon at bounding box center [126, 179] width 6 height 12
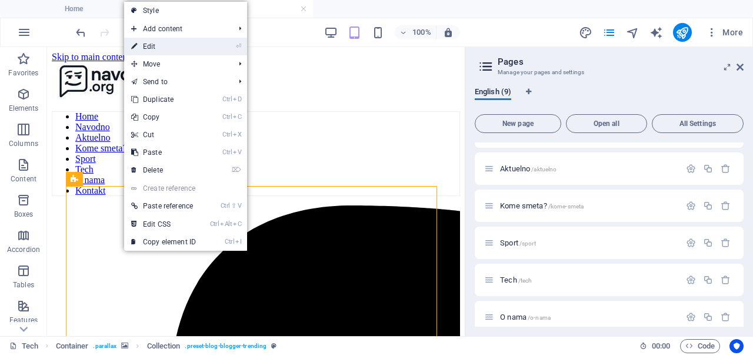
click at [166, 53] on link "⏎ Edit" at bounding box center [163, 47] width 79 height 18
select select "columns.publishing_date_DESC"
select select "columns.category"
select select "columns.status"
select select "columns.publishing_date"
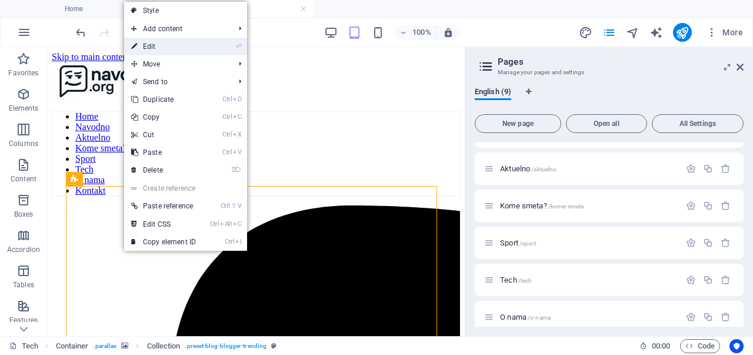
select select "past"
select select "columns.category"
select select "Sport"
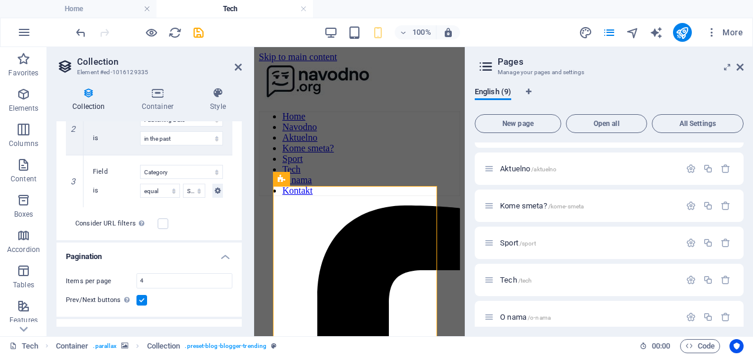
scroll to position [386, 0]
click at [190, 185] on select "Navodno Aktuelno Tech Sport Kome smeta?" at bounding box center [194, 189] width 22 height 14
select select "columns.publishing_date_DESC"
select select "columns.category"
select select "columns.status"
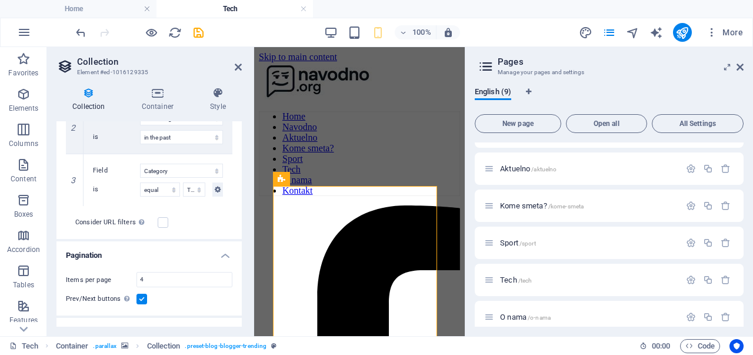
select select "columns.publishing_date"
select select "past"
select select "columns.category"
select select "Tech"
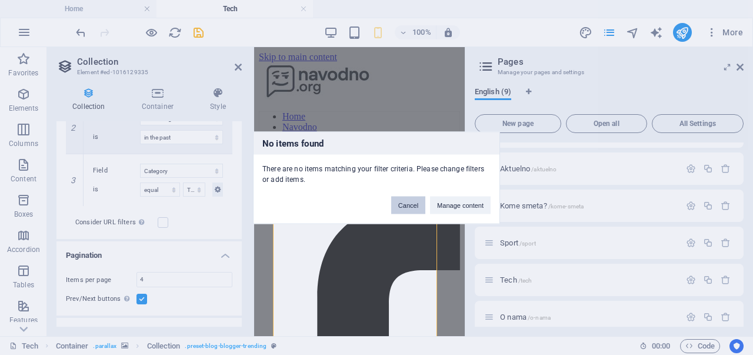
click at [419, 203] on button "Cancel" at bounding box center [408, 205] width 34 height 18
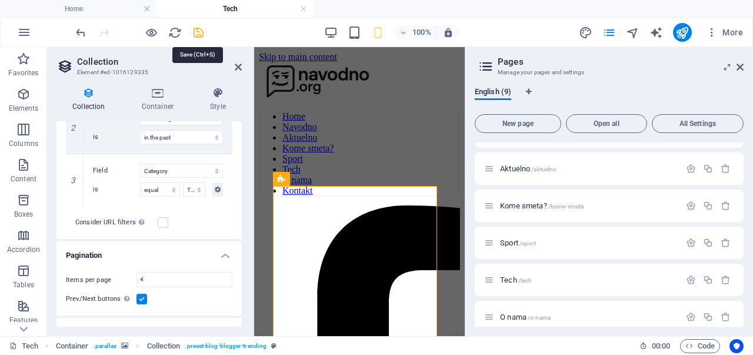
click at [199, 34] on icon "save" at bounding box center [199, 33] width 14 height 14
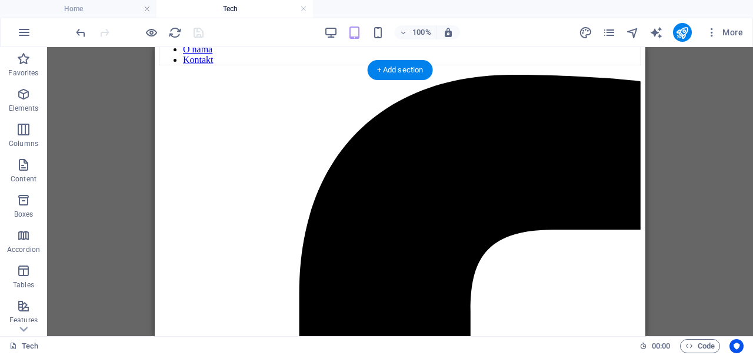
scroll to position [0, 0]
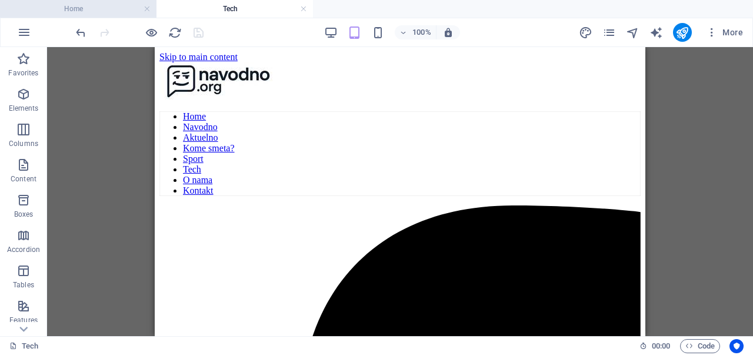
click at [107, 14] on h4 "Home" at bounding box center [78, 8] width 156 height 13
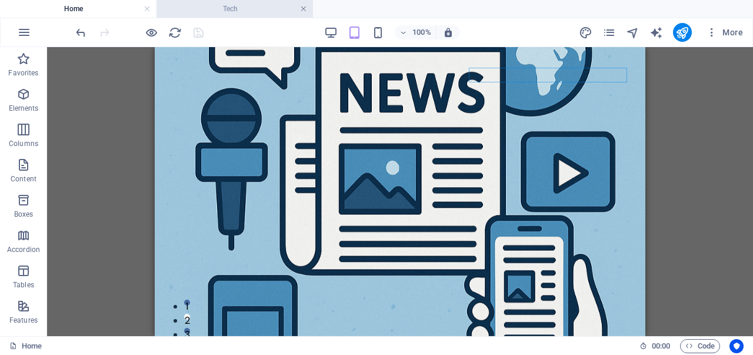
click at [305, 9] on link at bounding box center [303, 9] width 7 height 11
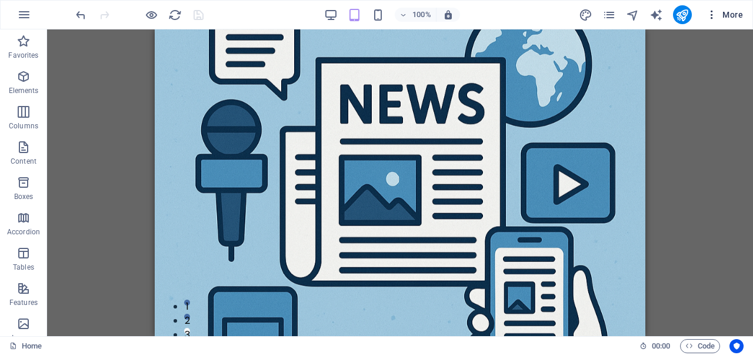
click at [721, 12] on span "More" at bounding box center [724, 15] width 37 height 12
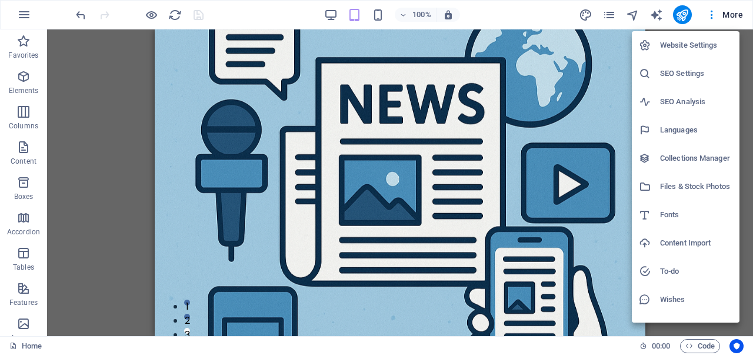
click at [677, 168] on li "Collections Manager" at bounding box center [685, 158] width 108 height 28
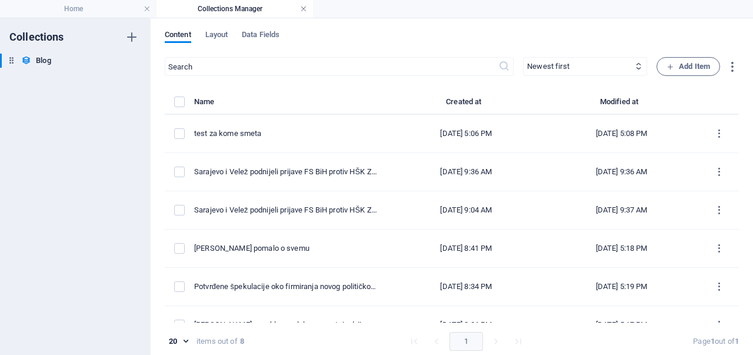
click at [305, 8] on link at bounding box center [303, 9] width 7 height 11
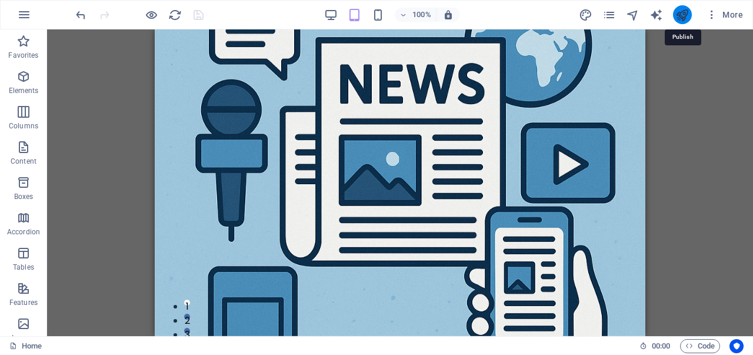
click at [680, 15] on icon "publish" at bounding box center [682, 15] width 14 height 14
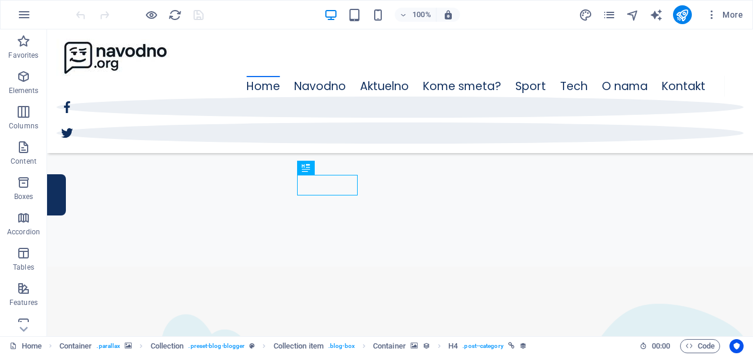
scroll to position [12, 0]
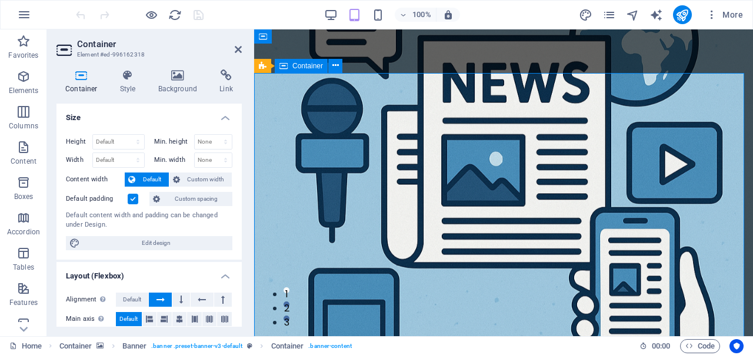
click at [165, 81] on icon at bounding box center [177, 75] width 57 height 12
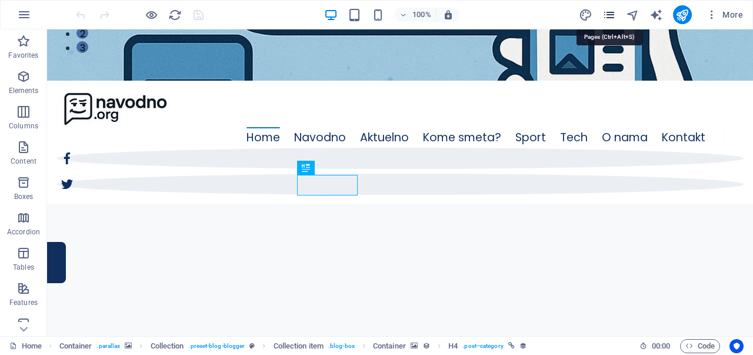
click at [609, 16] on icon "pages" at bounding box center [609, 15] width 14 height 14
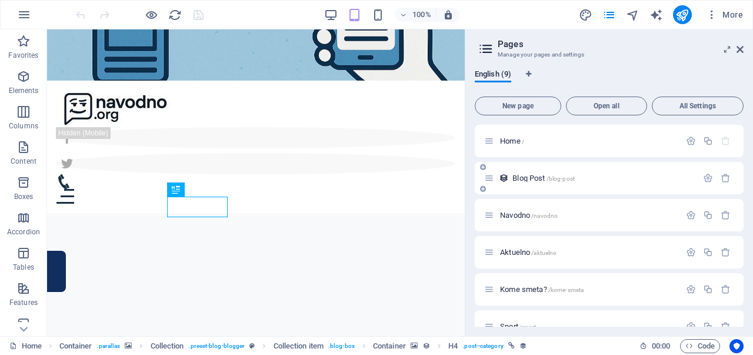
click at [606, 184] on div "Blog Post /blog-post" at bounding box center [590, 178] width 213 height 14
click at [522, 181] on span "Blog Post /blog-post" at bounding box center [543, 177] width 62 height 9
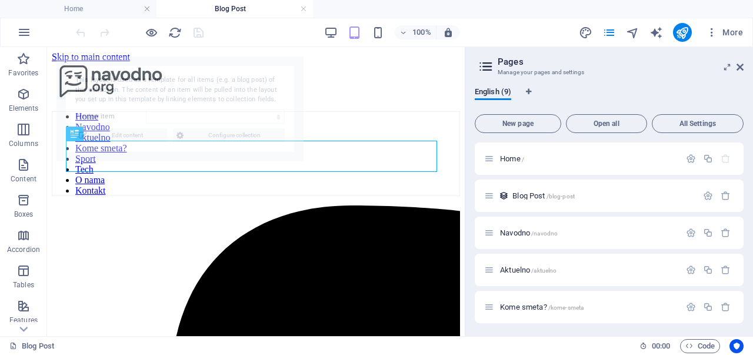
select select "68e2896da969aeff5205eb76"
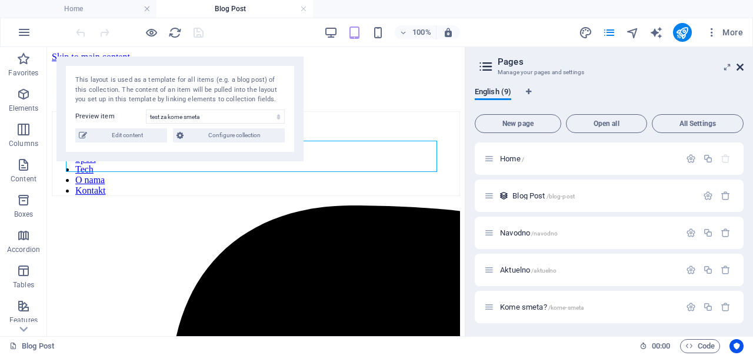
click at [740, 70] on icon at bounding box center [739, 66] width 7 height 9
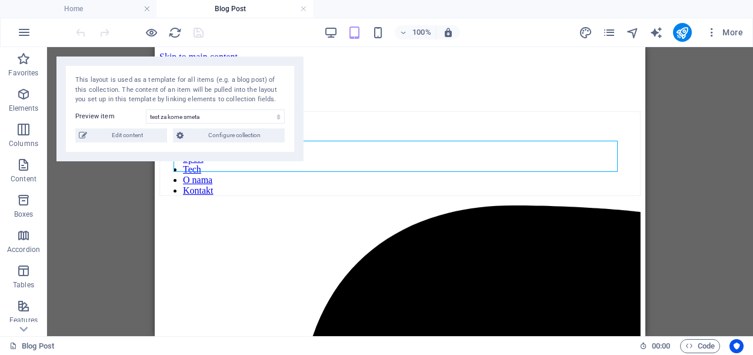
click at [109, 226] on div "Drag here to replace the existing content. Press “Ctrl” if you want to create a…" at bounding box center [400, 191] width 706 height 289
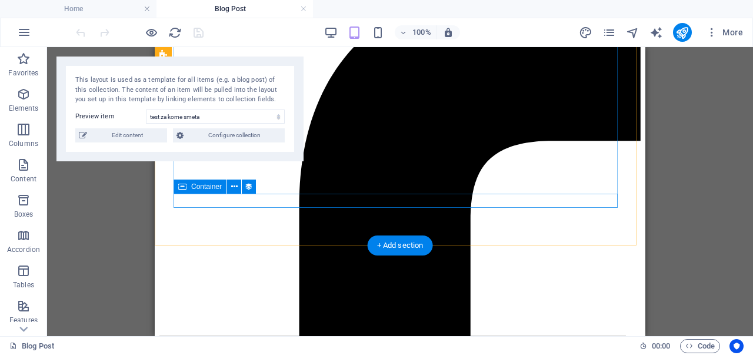
scroll to position [210, 0]
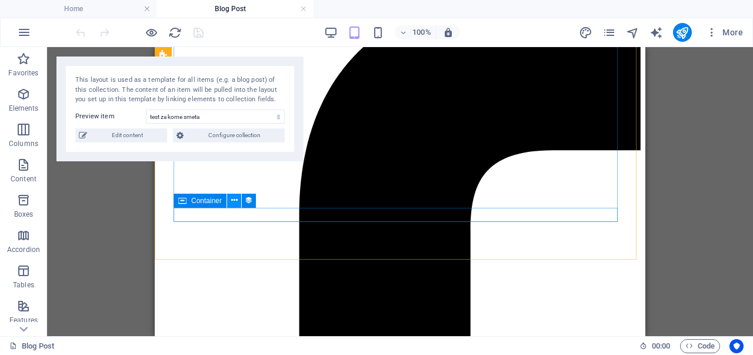
click at [231, 200] on icon at bounding box center [234, 200] width 6 height 12
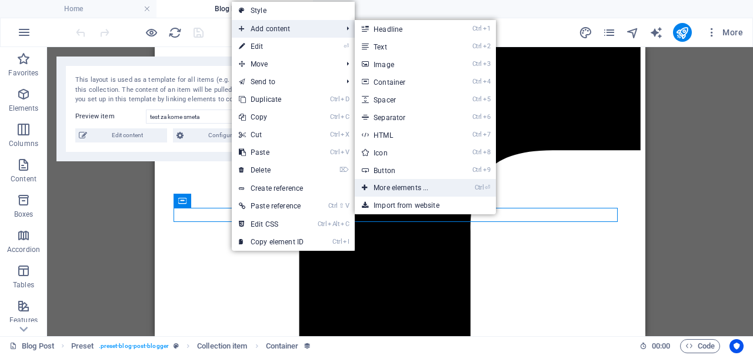
click at [417, 188] on link "Ctrl ⏎ More elements ..." at bounding box center [403, 188] width 97 height 18
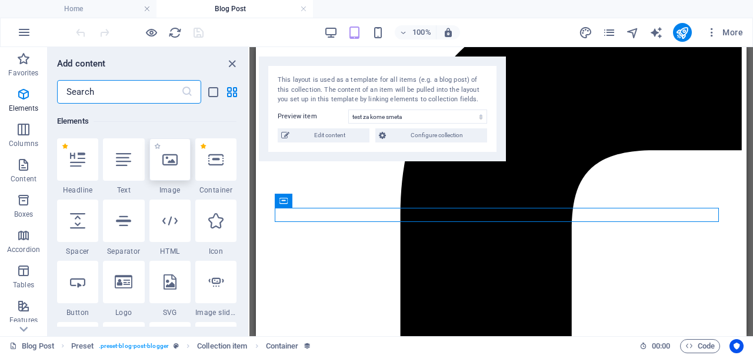
scroll to position [125, 0]
click at [155, 101] on input "text" at bounding box center [119, 92] width 124 height 24
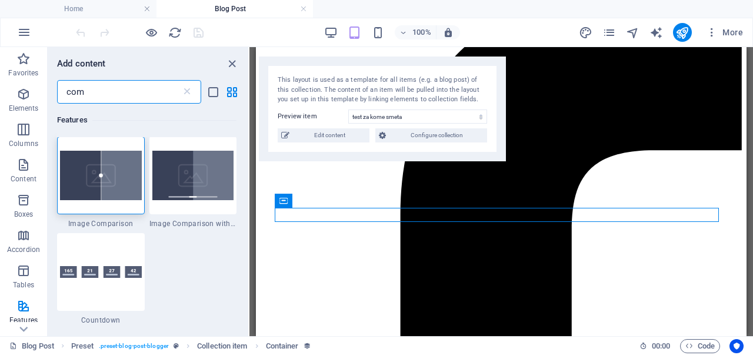
scroll to position [0, 0]
type input "comm"
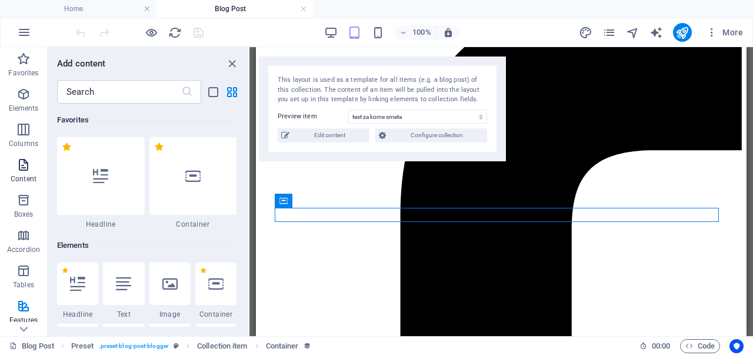
click at [25, 174] on p "Content" at bounding box center [24, 178] width 26 height 9
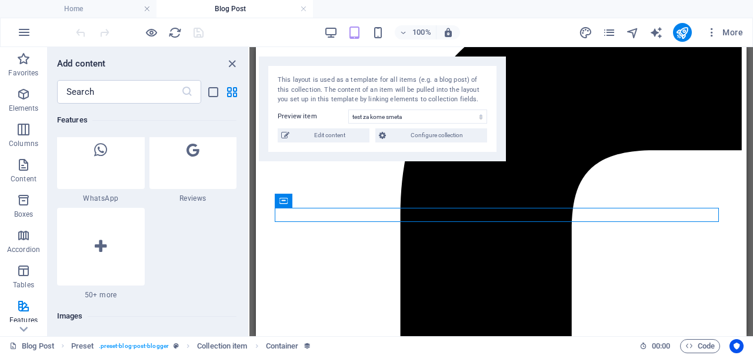
scroll to position [5767, 0]
click at [96, 261] on div at bounding box center [101, 245] width 88 height 78
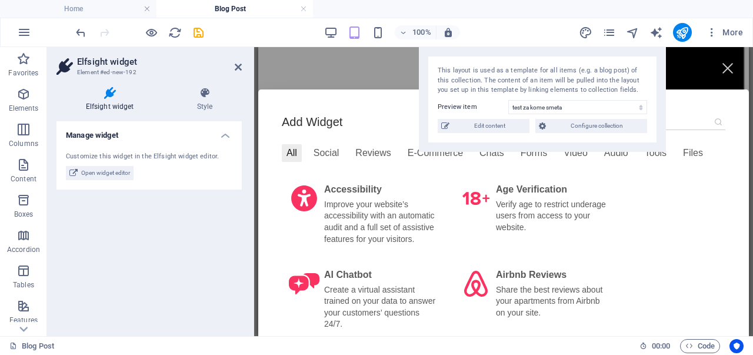
drag, startPoint x: 421, startPoint y: 63, endPoint x: 576, endPoint y: 11, distance: 163.8
click at [576, 47] on div "Home Blog Post Favorites Elements Columns Content Boxes Accordion Tables Featur…" at bounding box center [376, 191] width 753 height 289
click at [373, 148] on div "Reviews" at bounding box center [372, 153] width 45 height 18
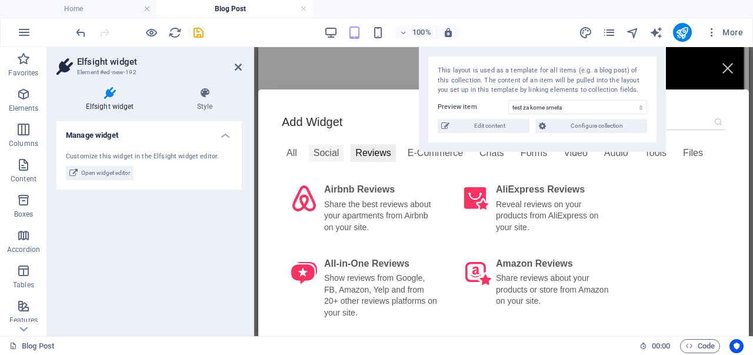
click at [330, 148] on div "Social" at bounding box center [326, 153] width 35 height 18
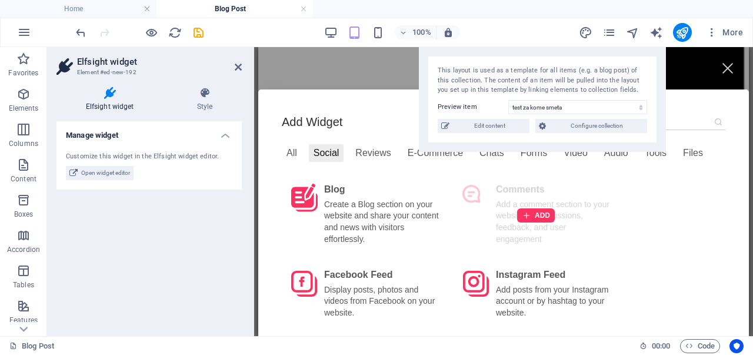
click at [503, 223] on div "ADD" at bounding box center [535, 215] width 165 height 78
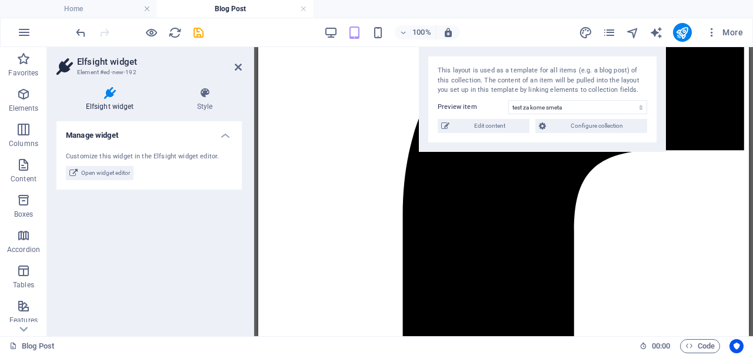
click at [167, 245] on div "Manage widget Customize this widget in the Elfsight widget editor. Open widget …" at bounding box center [148, 223] width 185 height 205
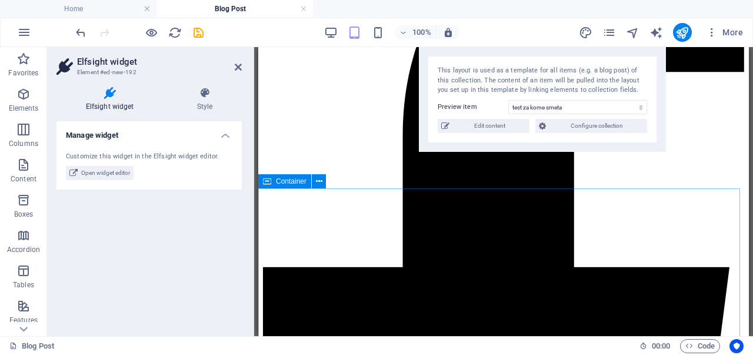
scroll to position [297, 0]
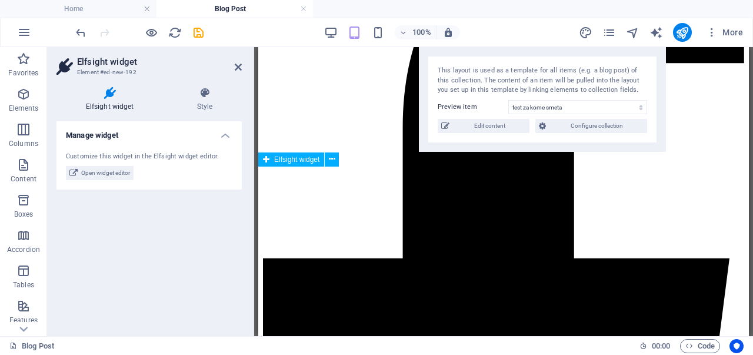
click at [332, 163] on icon at bounding box center [332, 159] width 6 height 12
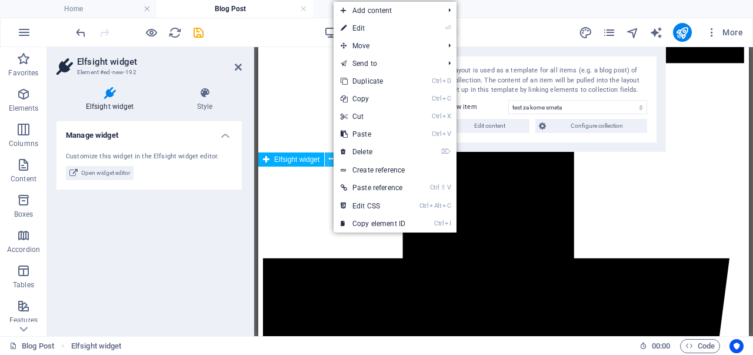
click at [332, 163] on icon at bounding box center [332, 159] width 6 height 12
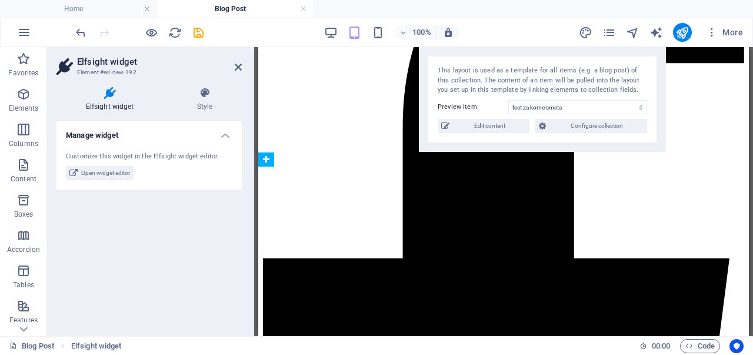
click at [202, 42] on div "100% More" at bounding box center [376, 32] width 751 height 28
click at [199, 39] on button "save" at bounding box center [198, 32] width 14 height 14
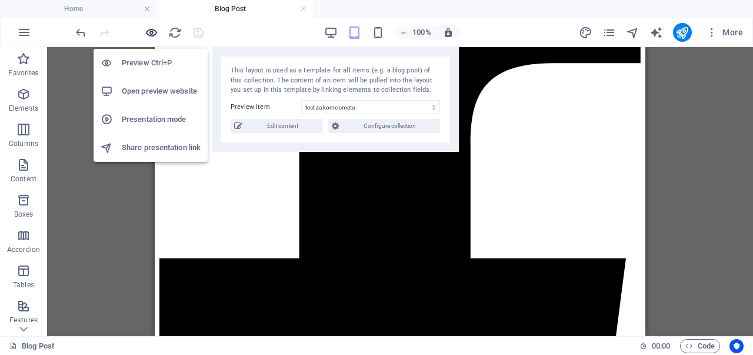
click at [152, 35] on icon "button" at bounding box center [152, 33] width 14 height 14
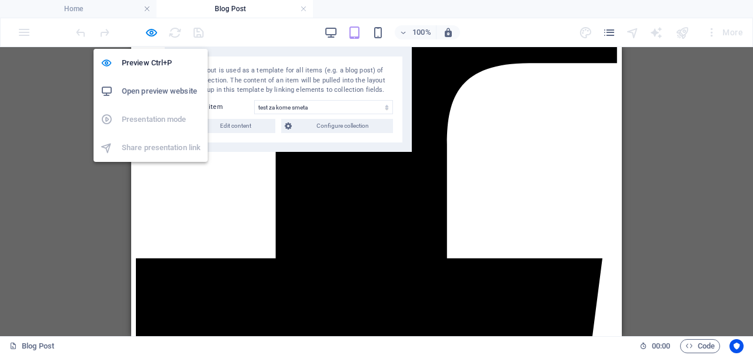
click at [171, 88] on h6 "Open preview website" at bounding box center [161, 91] width 79 height 14
click at [146, 32] on icon "button" at bounding box center [152, 33] width 14 height 14
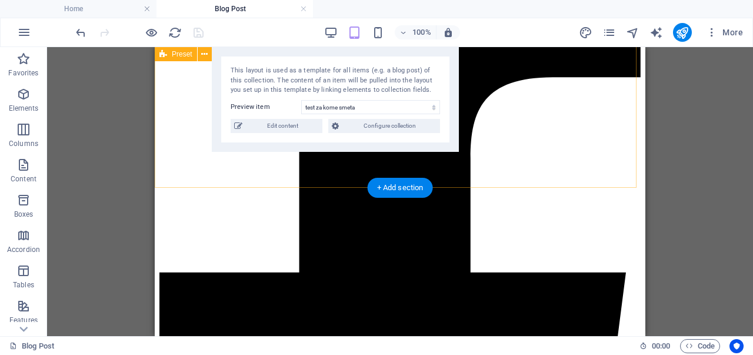
scroll to position [292, 0]
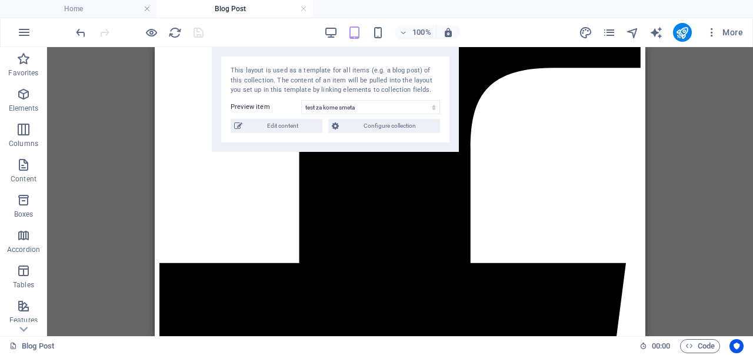
click at [669, 133] on div "H2 Preset Collection item Menu Bar Image Container Reference Reference Placehol…" at bounding box center [400, 191] width 706 height 289
click at [303, 9] on link at bounding box center [303, 9] width 7 height 11
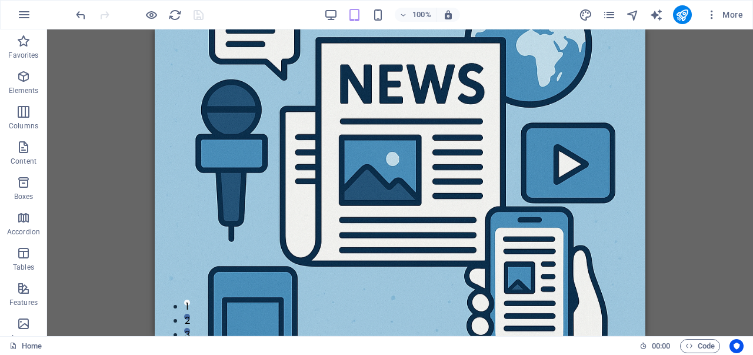
scroll to position [280, 0]
